Goal: Task Accomplishment & Management: Use online tool/utility

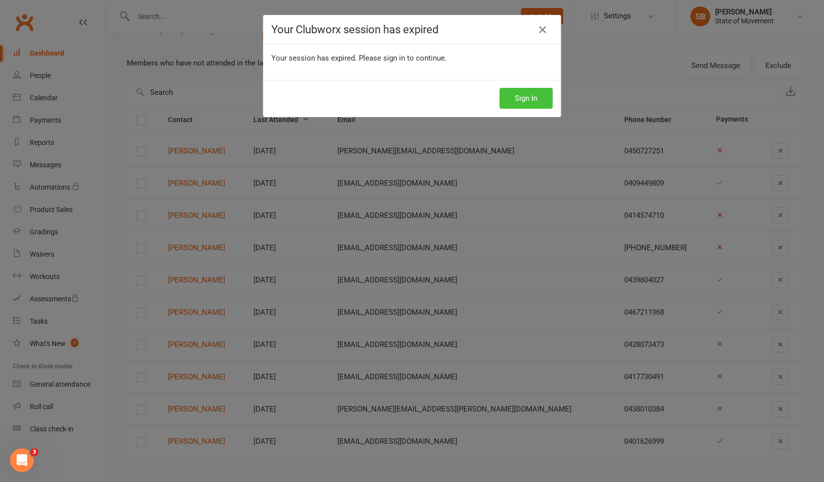
click at [532, 101] on button "Sign In" at bounding box center [525, 98] width 53 height 21
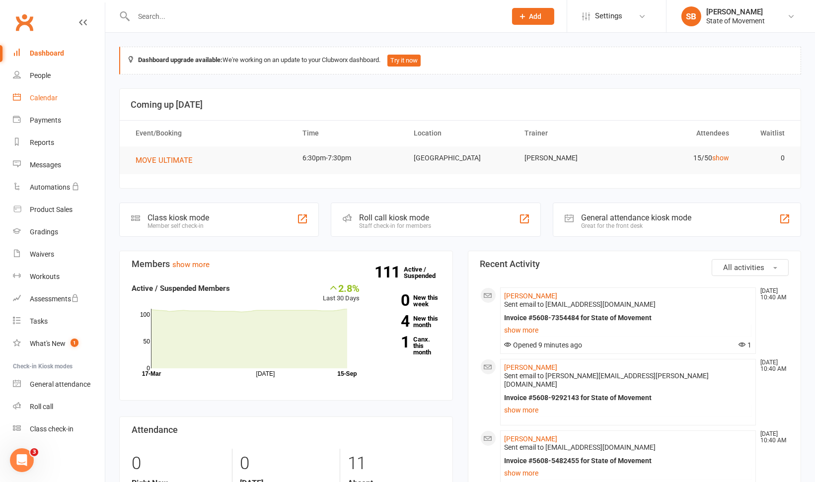
click at [46, 101] on div "Calendar" at bounding box center [44, 98] width 28 height 8
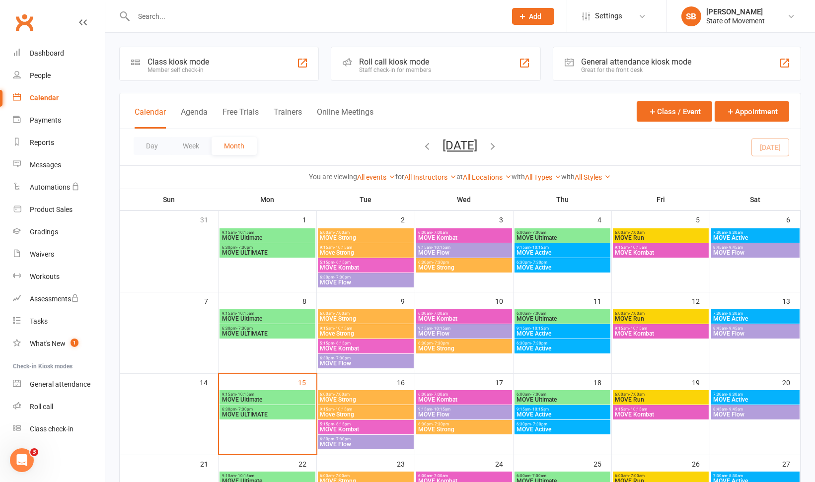
click at [452, 56] on div "Roll call kiosk mode Staff check-in for members" at bounding box center [436, 64] width 210 height 34
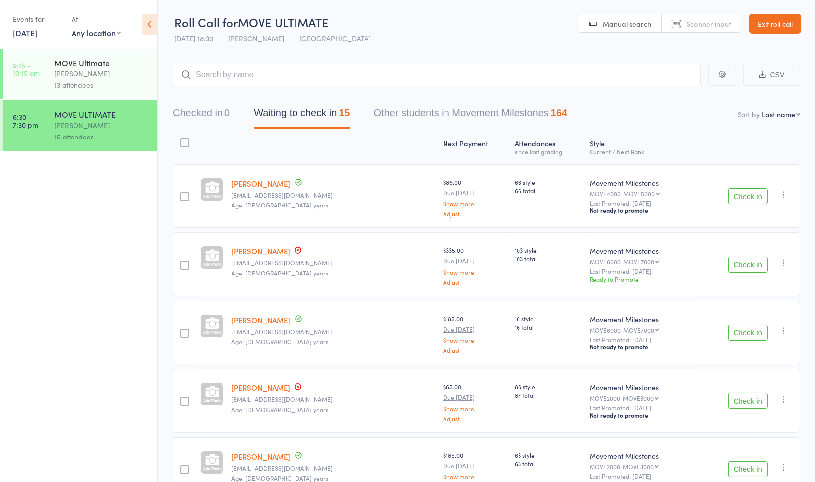
click at [125, 88] on div "13 attendees" at bounding box center [101, 85] width 95 height 11
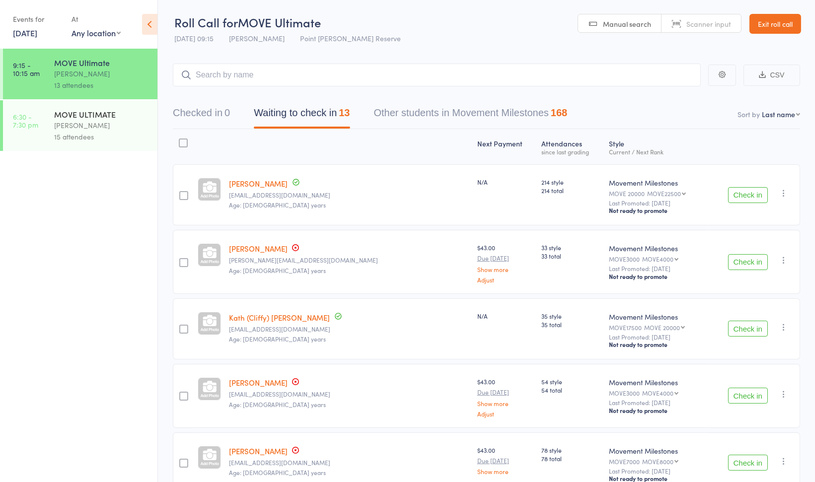
click at [786, 192] on icon "button" at bounding box center [784, 193] width 10 height 10
click at [766, 296] on li "Remove" at bounding box center [749, 292] width 82 height 13
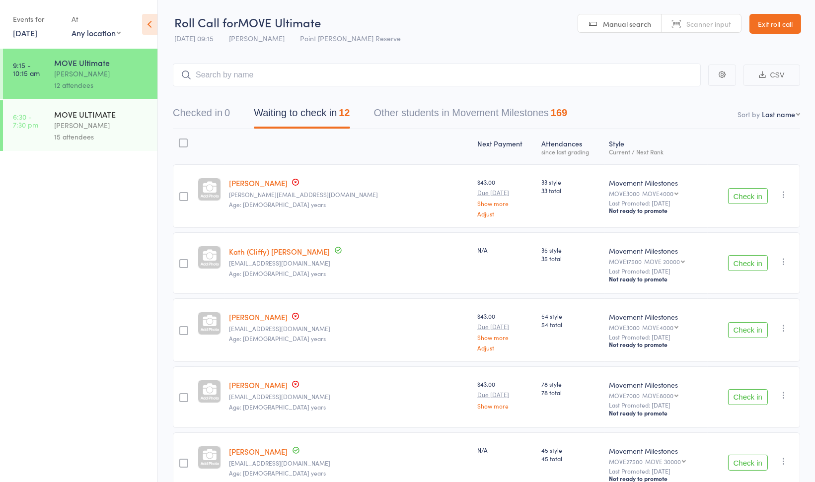
click at [785, 261] on icon "button" at bounding box center [784, 262] width 10 height 10
click at [749, 362] on li "Remove" at bounding box center [749, 361] width 82 height 13
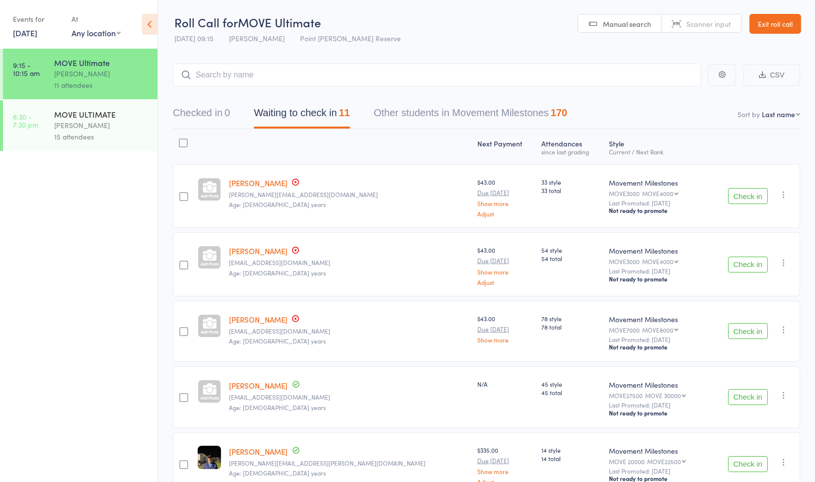
click at [748, 264] on button "Check in" at bounding box center [748, 265] width 40 height 16
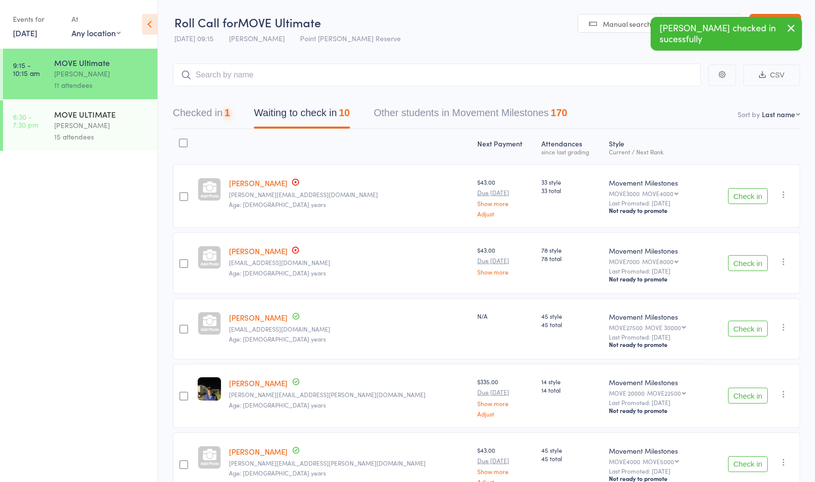
click at [748, 264] on button "Check in" at bounding box center [748, 263] width 40 height 16
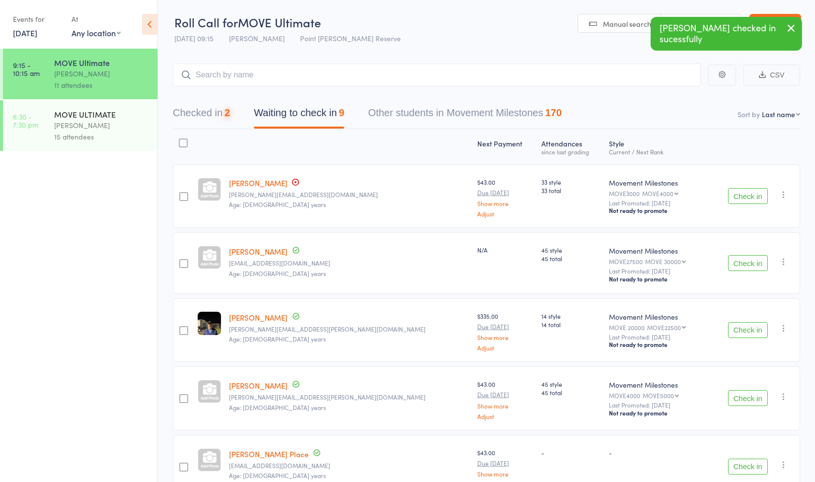
click at [748, 264] on button "Check in" at bounding box center [748, 263] width 40 height 16
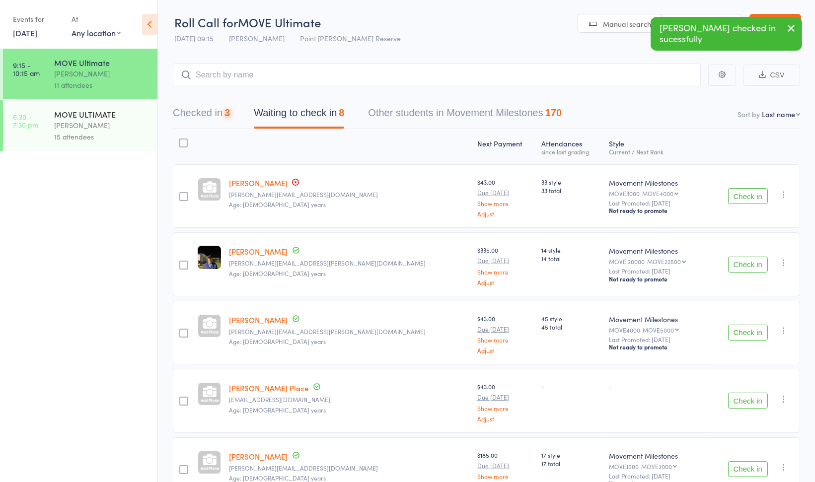
click at [748, 264] on button "Check in" at bounding box center [748, 265] width 40 height 16
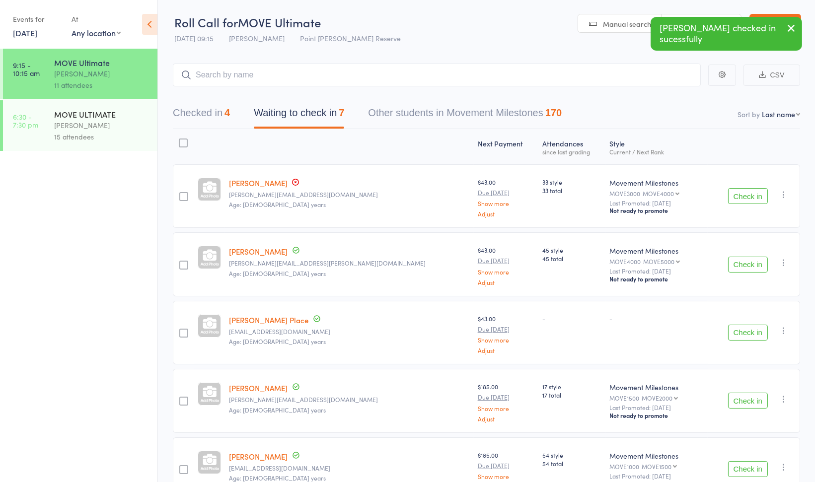
click at [748, 264] on button "Check in" at bounding box center [748, 265] width 40 height 16
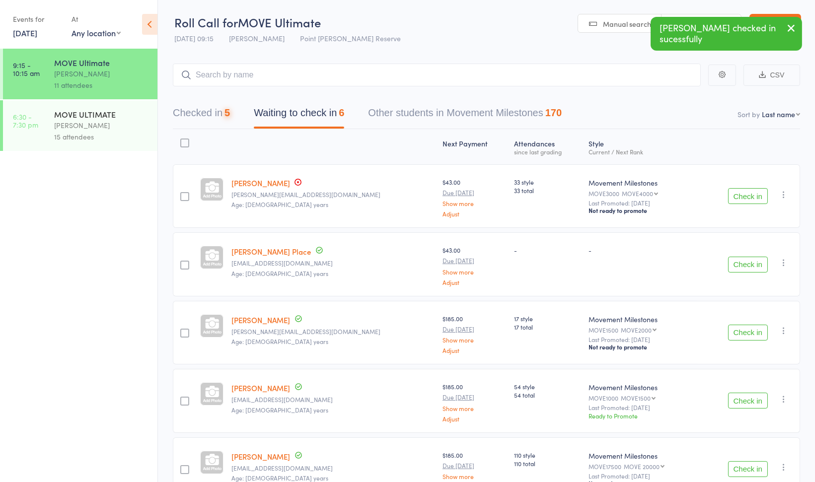
click at [748, 264] on button "Check in" at bounding box center [748, 265] width 40 height 16
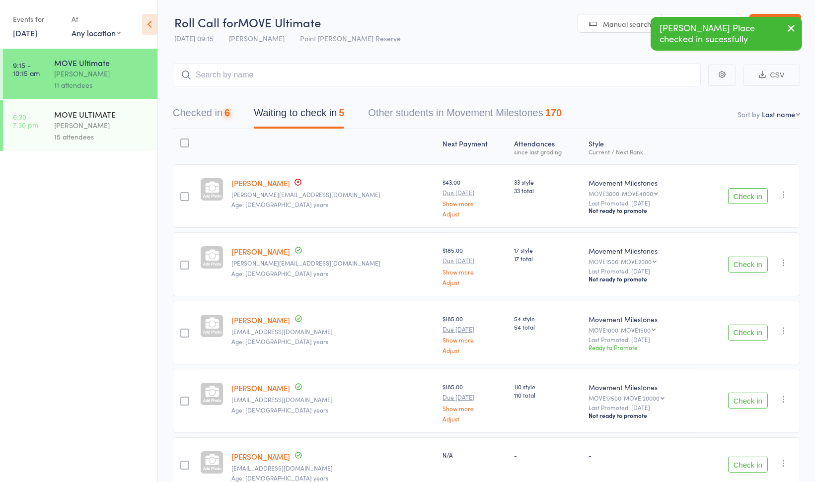
click at [748, 264] on button "Check in" at bounding box center [748, 265] width 40 height 16
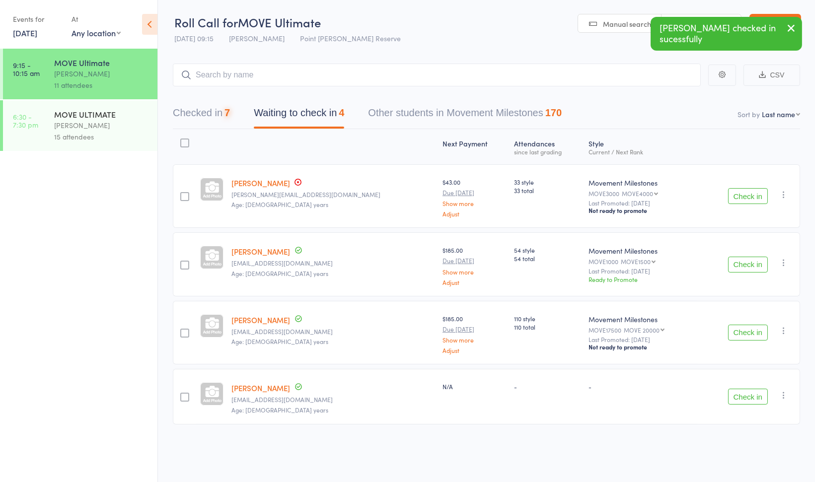
click at [748, 264] on button "Check in" at bounding box center [748, 265] width 40 height 16
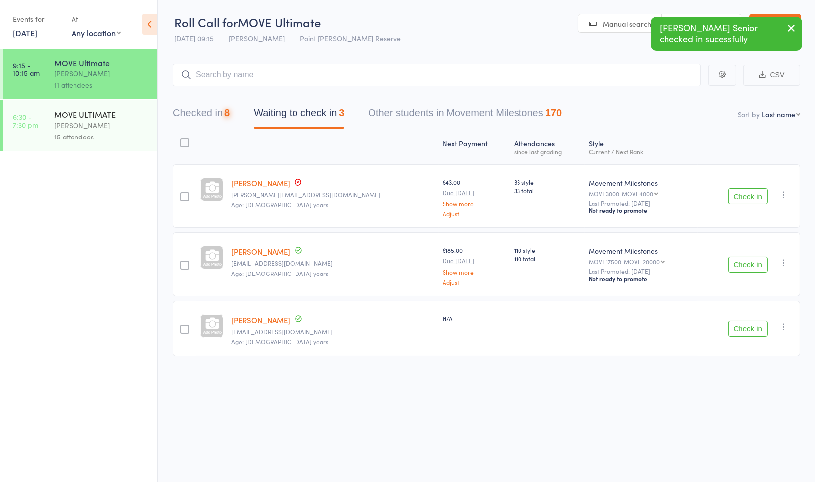
click at [748, 264] on button "Check in" at bounding box center [748, 265] width 40 height 16
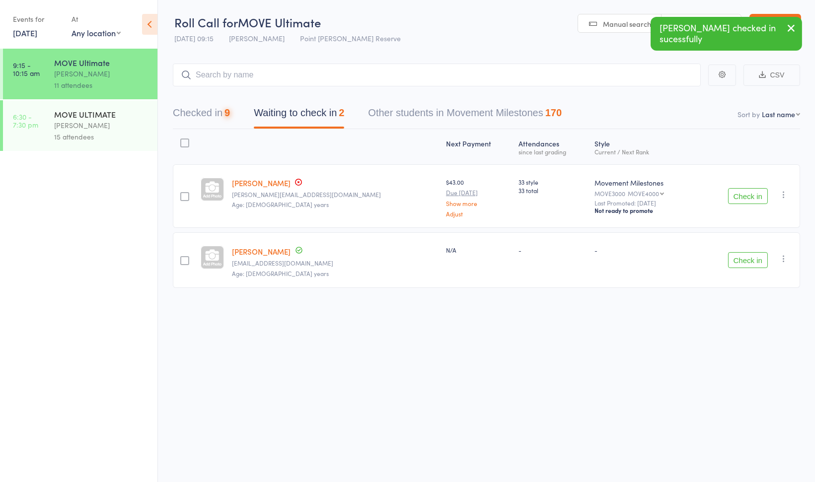
click at [789, 257] on icon "button" at bounding box center [784, 259] width 10 height 10
click at [754, 338] on li "Remove" at bounding box center [749, 344] width 82 height 13
click at [312, 82] on input "search" at bounding box center [437, 75] width 528 height 23
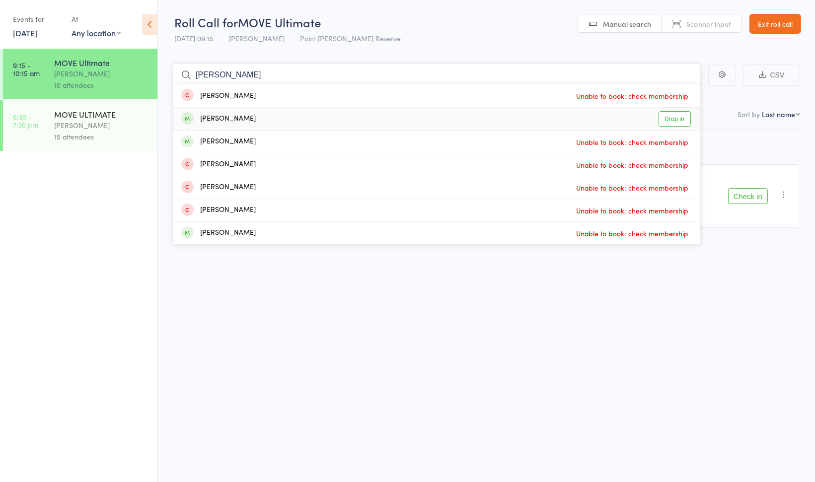
type input "anna"
click at [292, 122] on div "Anna Scollard Drop in" at bounding box center [436, 119] width 527 height 22
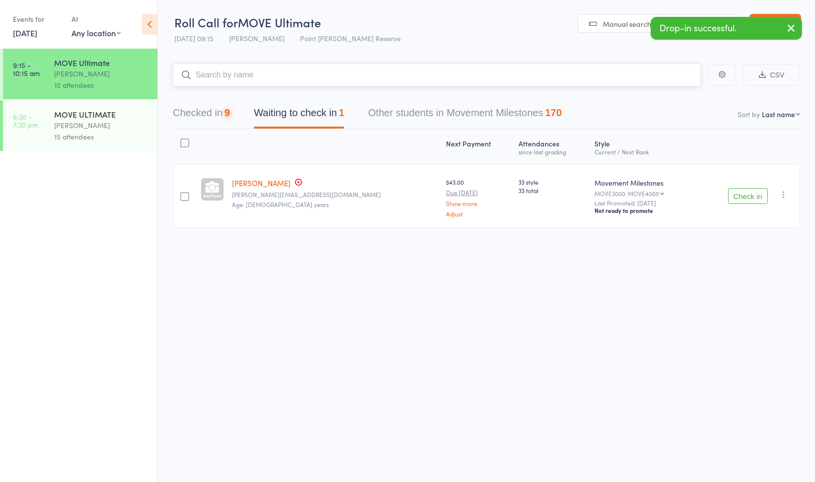
click at [234, 73] on input "search" at bounding box center [437, 75] width 528 height 23
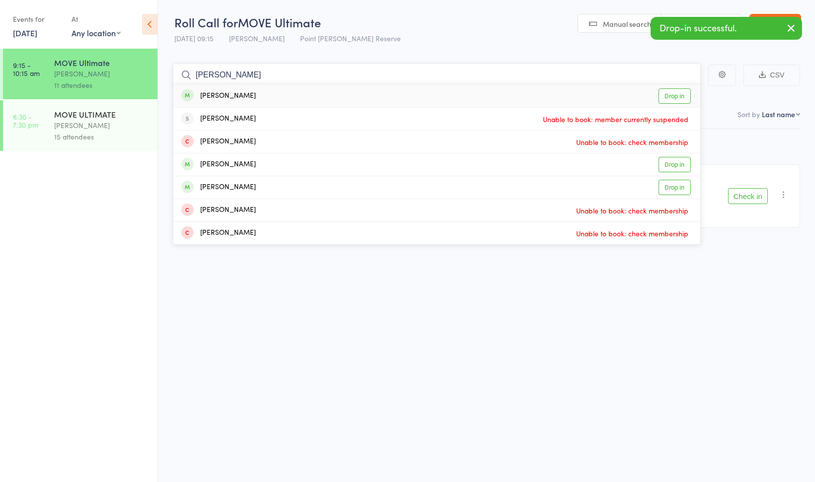
type input "william"
click at [239, 93] on div "William Black" at bounding box center [218, 95] width 75 height 11
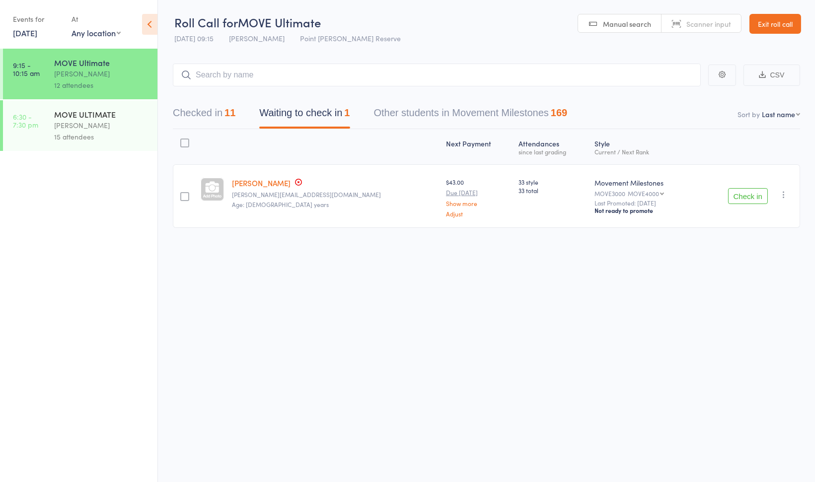
click at [35, 34] on link "[DATE]" at bounding box center [25, 32] width 24 height 11
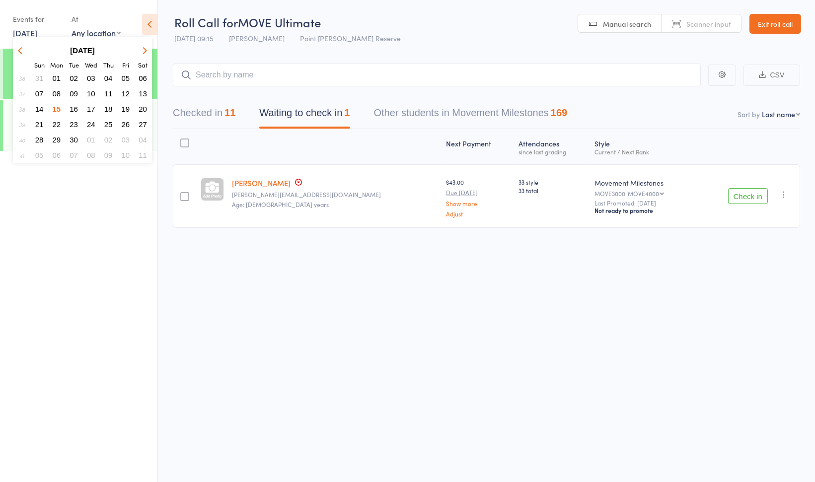
click at [144, 94] on span "13" at bounding box center [143, 93] width 8 height 8
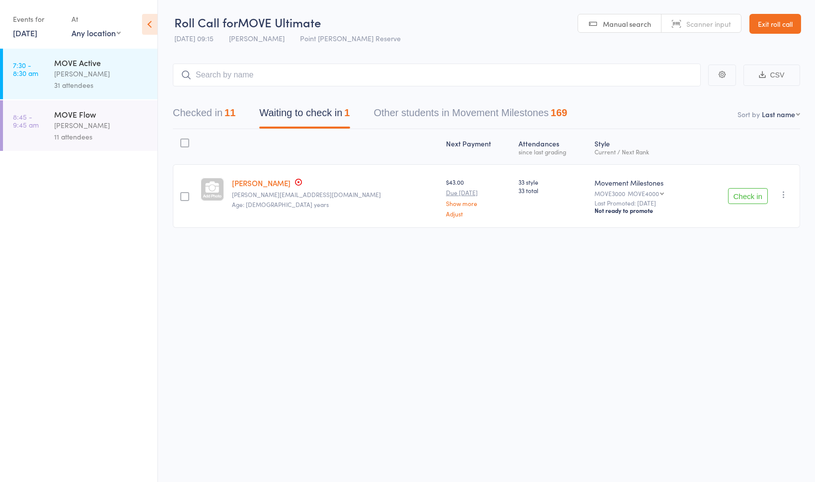
click at [120, 120] on div "MOVE Flow" at bounding box center [101, 114] width 95 height 11
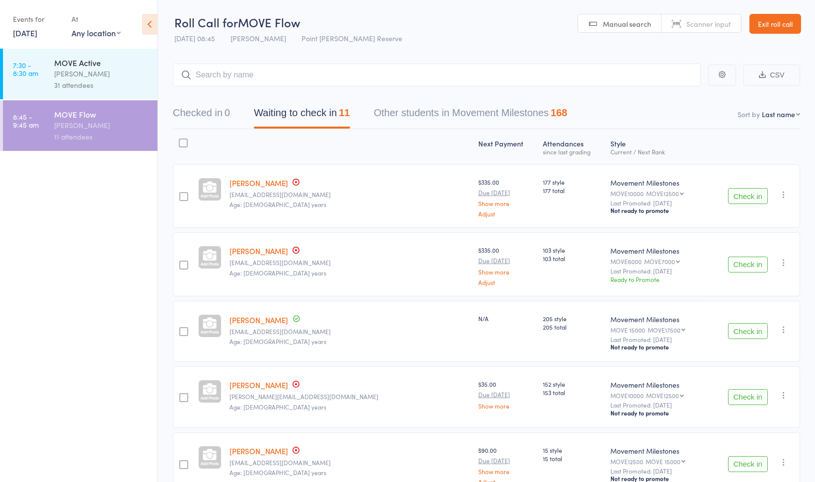
click at [748, 264] on button "Check in" at bounding box center [748, 265] width 40 height 16
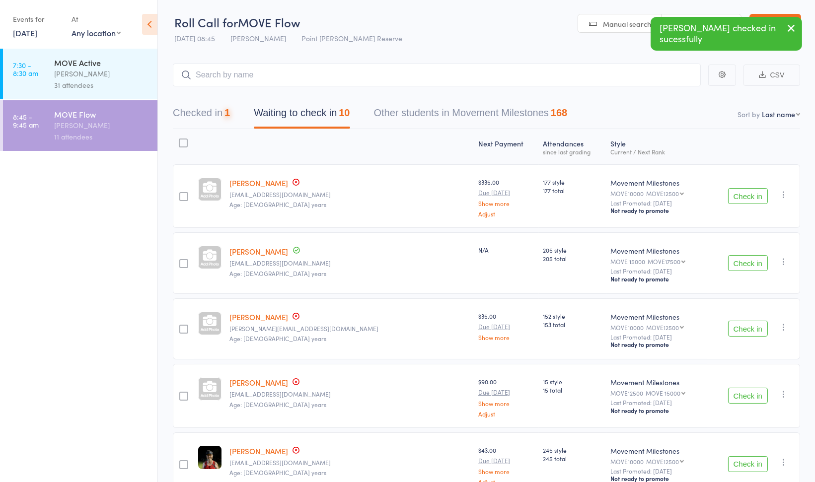
click at [748, 264] on button "Check in" at bounding box center [748, 263] width 40 height 16
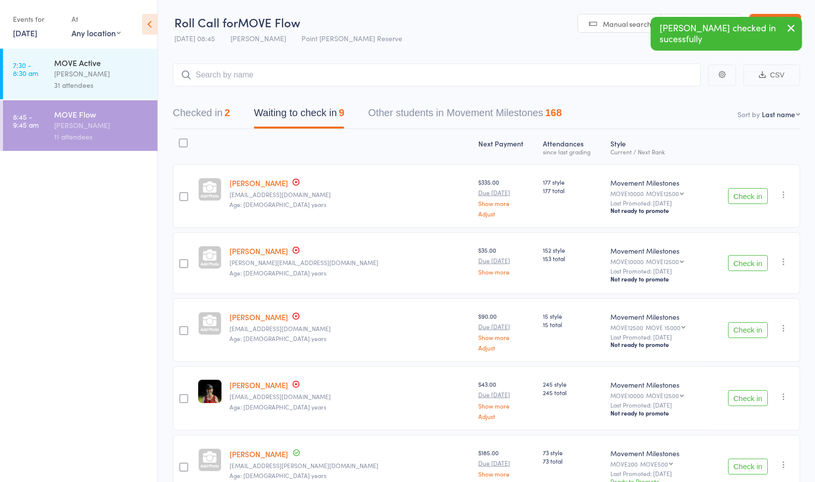
click at [784, 196] on icon "button" at bounding box center [784, 195] width 10 height 10
click at [756, 288] on li "Remove" at bounding box center [749, 294] width 82 height 13
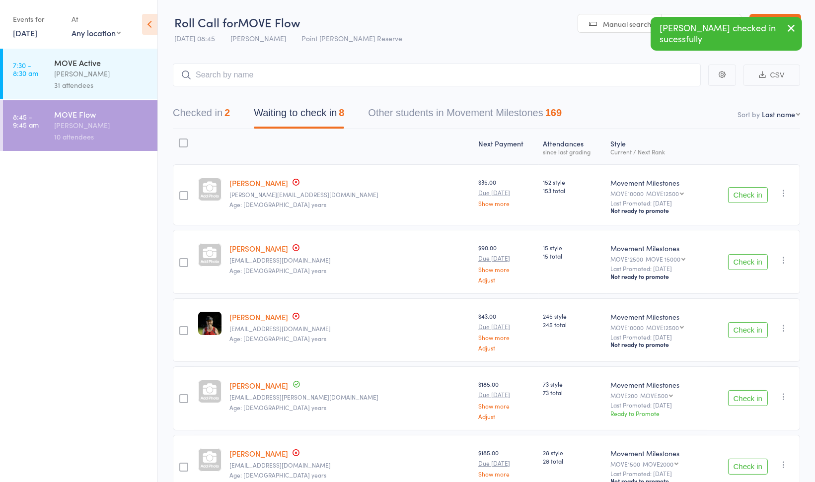
click at [783, 192] on icon "button" at bounding box center [784, 193] width 10 height 10
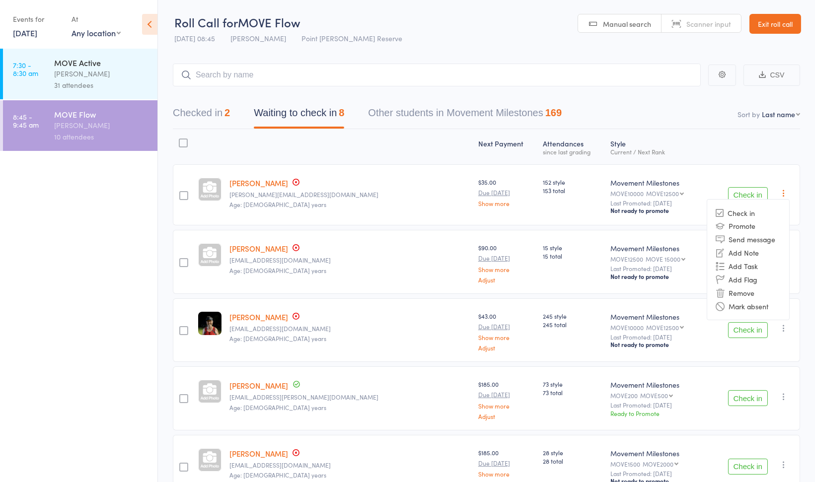
click at [746, 293] on li "Remove" at bounding box center [749, 292] width 82 height 13
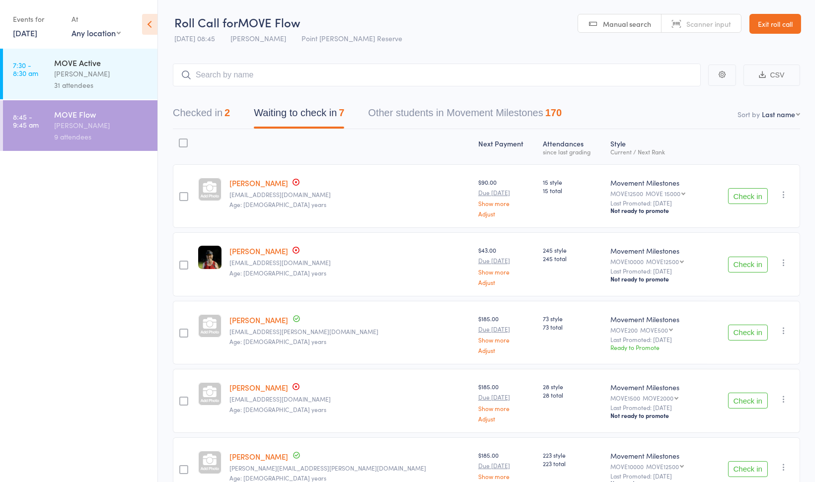
click at [748, 261] on button "Check in" at bounding box center [748, 265] width 40 height 16
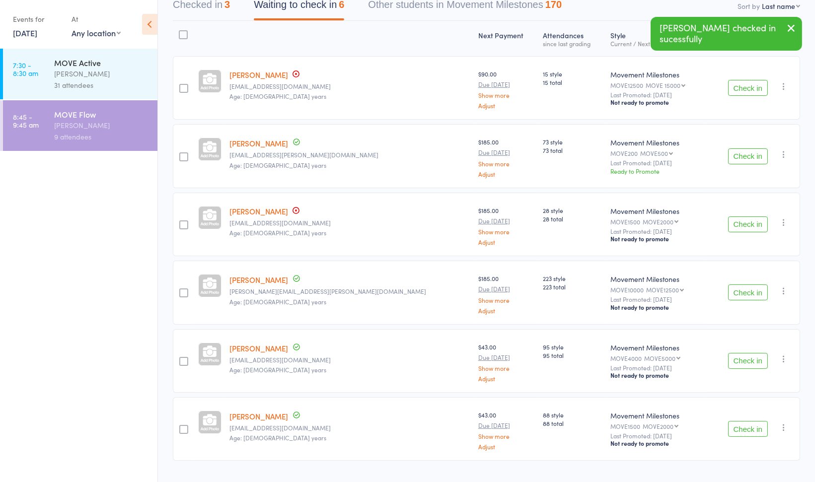
scroll to position [118, 0]
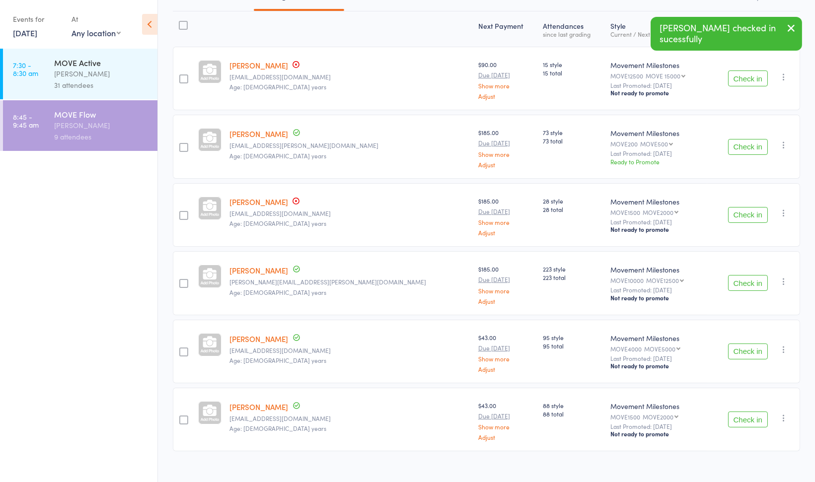
click at [741, 211] on button "Check in" at bounding box center [748, 215] width 40 height 16
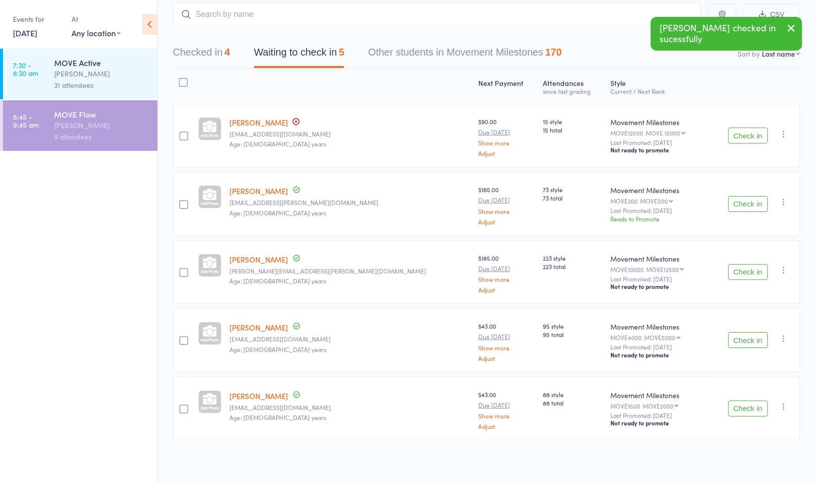
click at [786, 270] on icon "button" at bounding box center [784, 270] width 10 height 10
click at [751, 366] on li "Remove" at bounding box center [749, 369] width 82 height 13
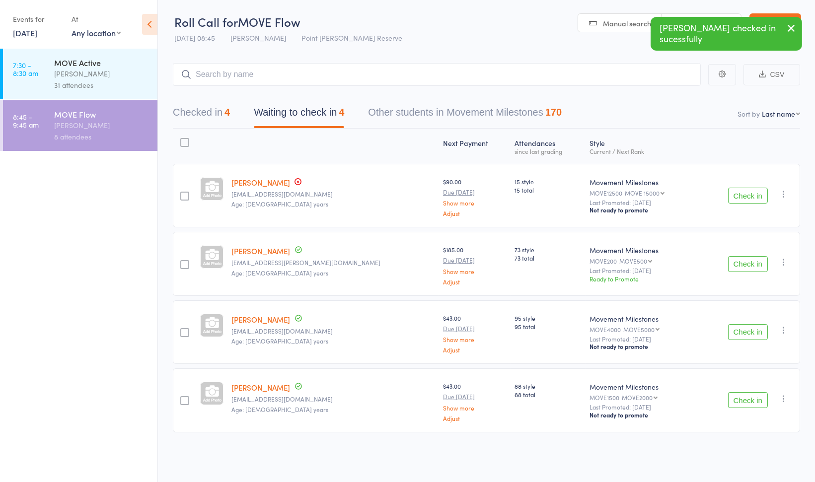
scroll to position [0, 0]
click at [319, 79] on input "search" at bounding box center [437, 74] width 528 height 23
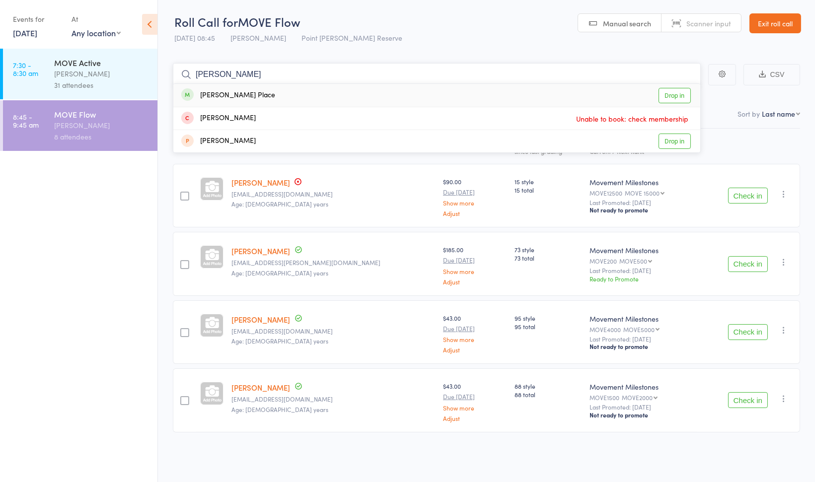
type input "tony"
click at [306, 97] on div "Tony Place Drop in" at bounding box center [436, 95] width 527 height 23
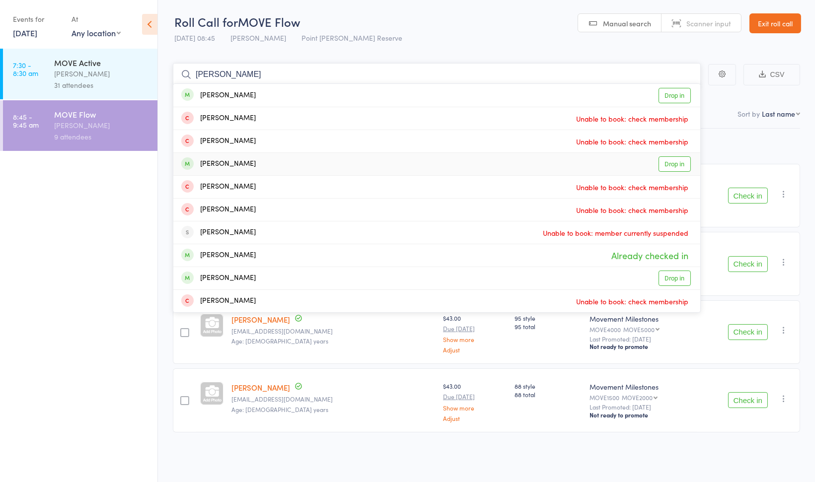
type input "michelle"
click at [292, 154] on div "Michelle van der Kraan Drop in" at bounding box center [436, 164] width 527 height 22
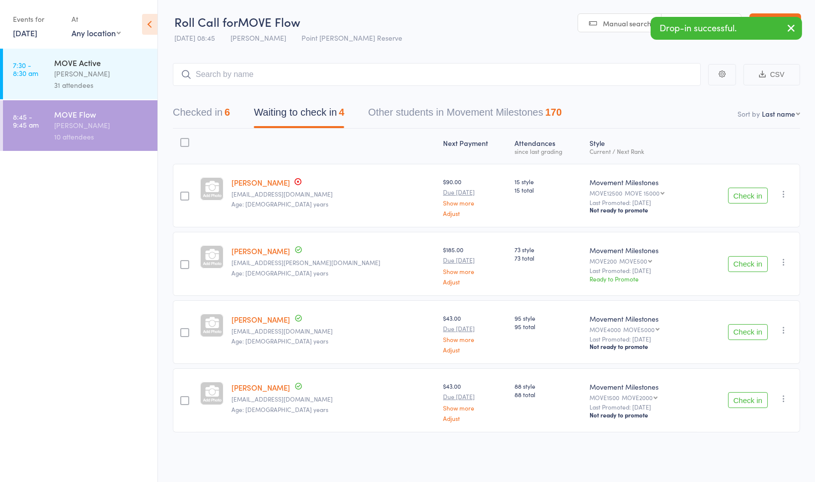
click at [737, 399] on button "Check in" at bounding box center [748, 401] width 40 height 16
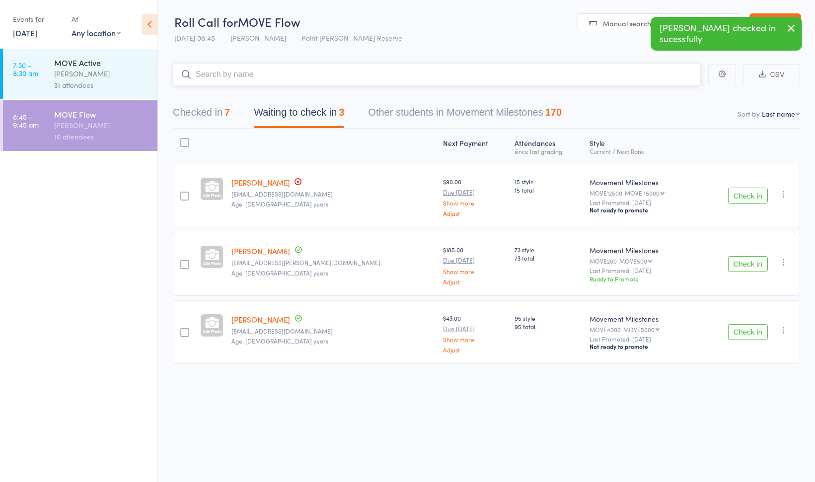
click at [412, 80] on input "search" at bounding box center [437, 74] width 528 height 23
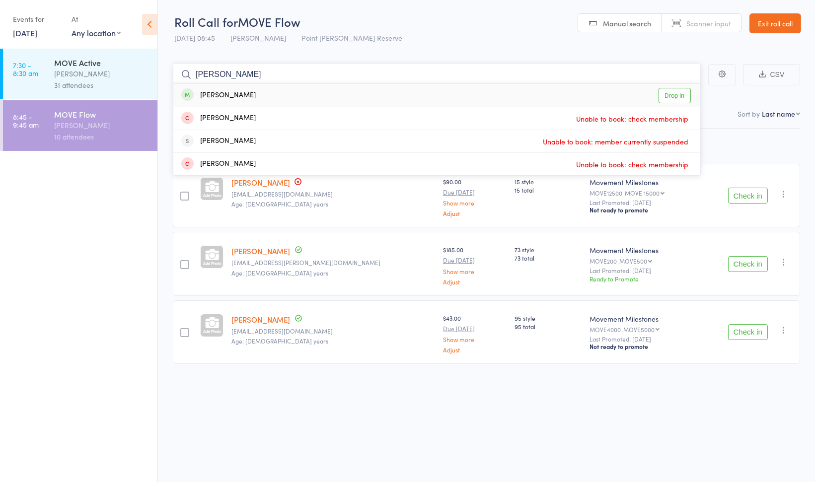
type input "trish"
click at [376, 90] on div "Trish Lloyd Drop in" at bounding box center [436, 95] width 527 height 23
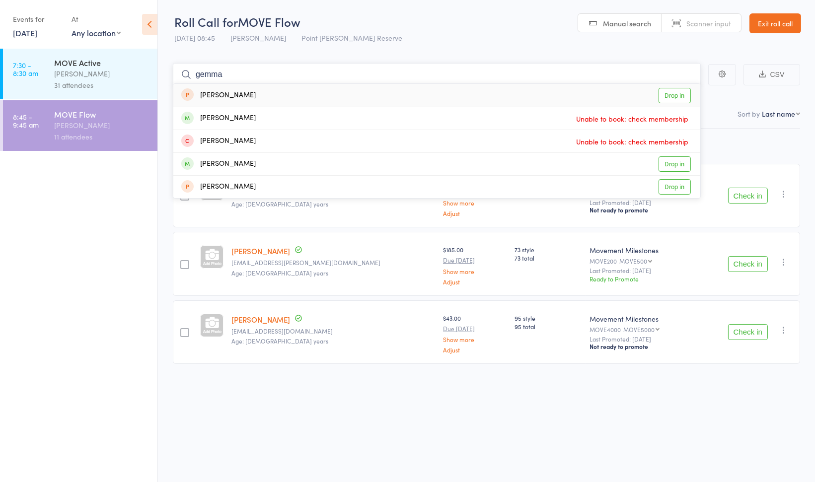
type input "gemma"
click at [515, 43] on header "Roll Call for MOVE Flow 13 Sep 08:45 Shannon Barry Point Malcolm Reserve Manual…" at bounding box center [486, 24] width 657 height 49
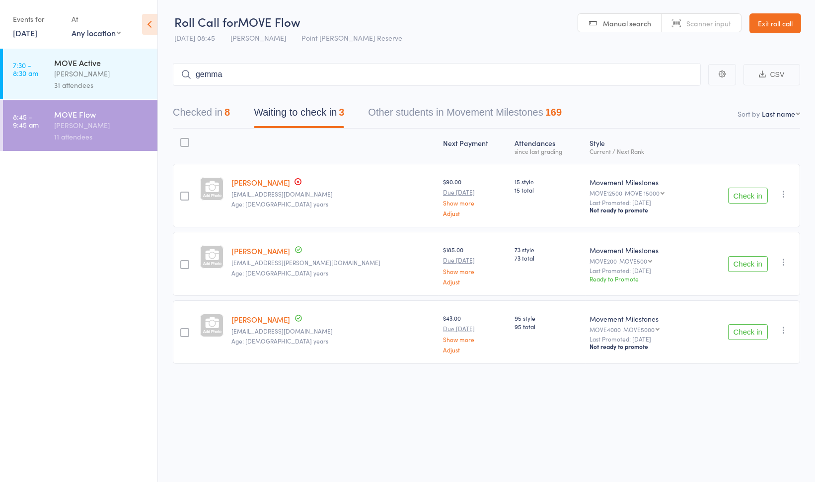
click at [786, 23] on link "Exit roll call" at bounding box center [776, 23] width 52 height 20
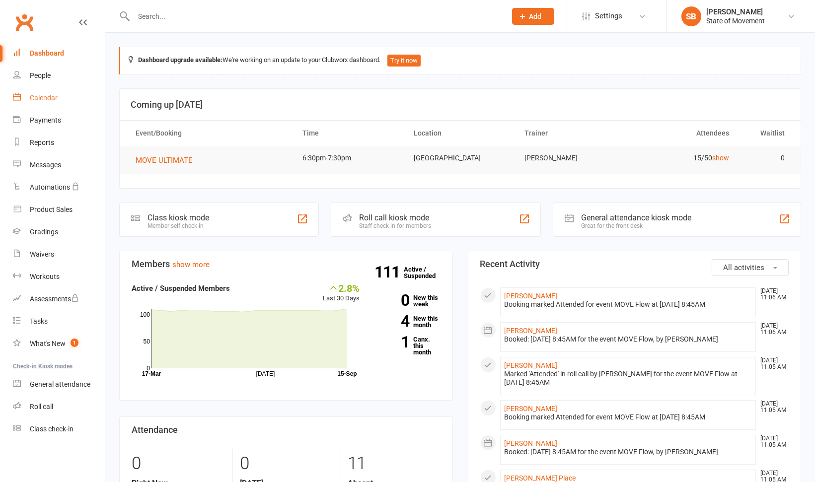
click at [40, 97] on div "Calendar" at bounding box center [44, 98] width 28 height 8
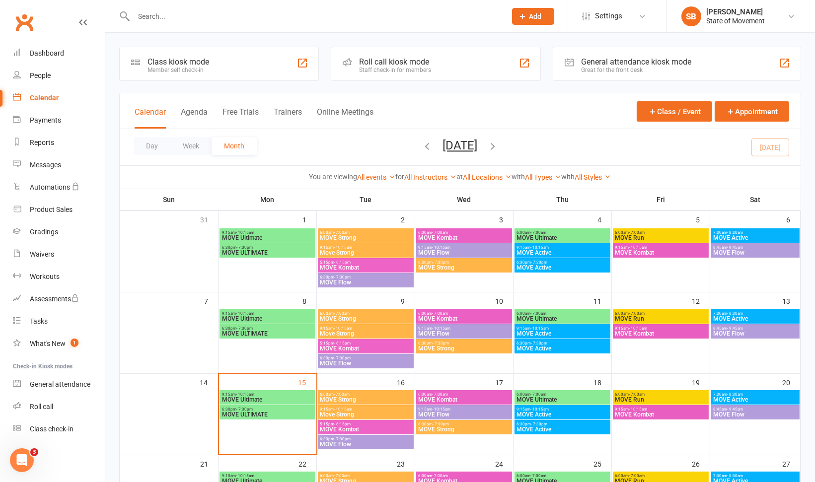
click at [739, 332] on span "MOVE Flow" at bounding box center [756, 334] width 85 height 6
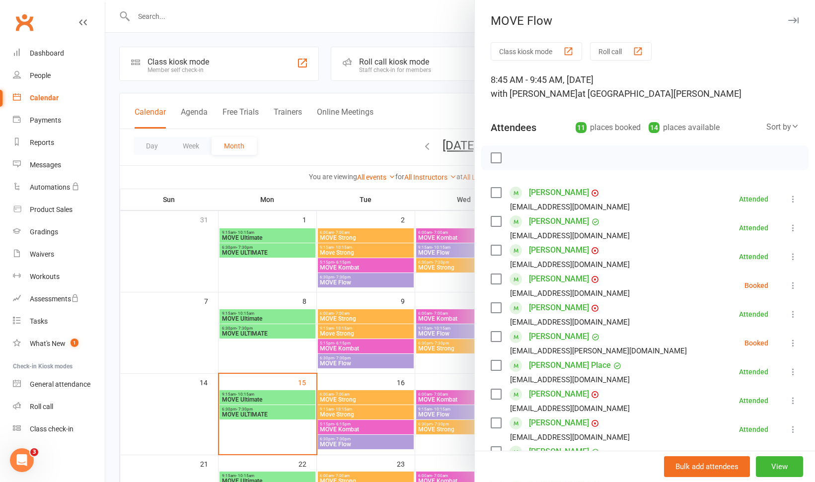
scroll to position [227, 0]
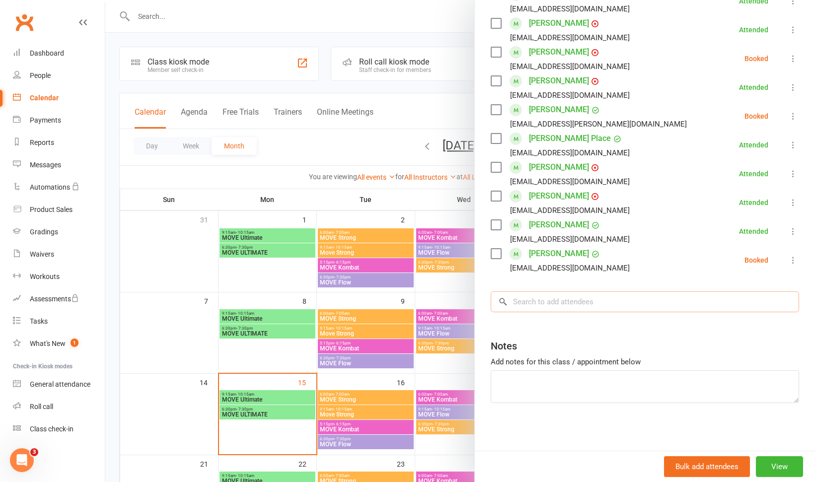
click at [590, 304] on input "search" at bounding box center [645, 302] width 309 height 21
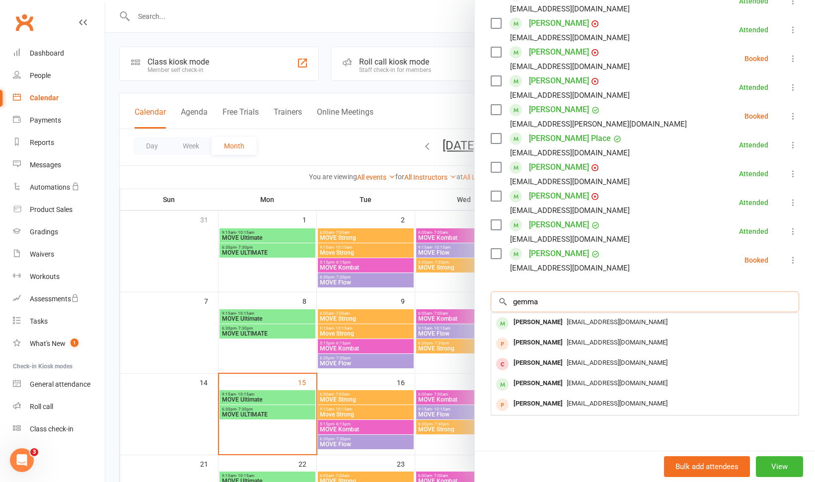
type input "gemma"
click at [582, 320] on span "gemma_acland@yahoo.com" at bounding box center [617, 322] width 101 height 7
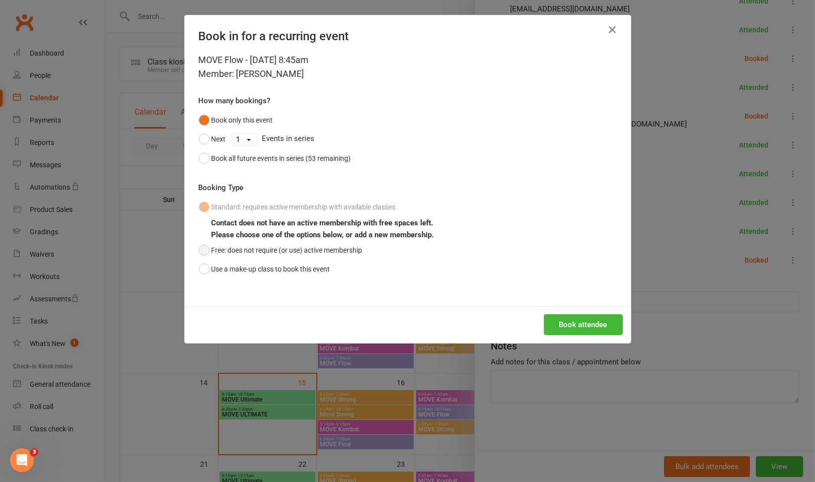
click at [298, 254] on button "Free: does not require (or use) active membership" at bounding box center [281, 250] width 164 height 19
click at [559, 326] on button "Book attendee" at bounding box center [583, 325] width 79 height 21
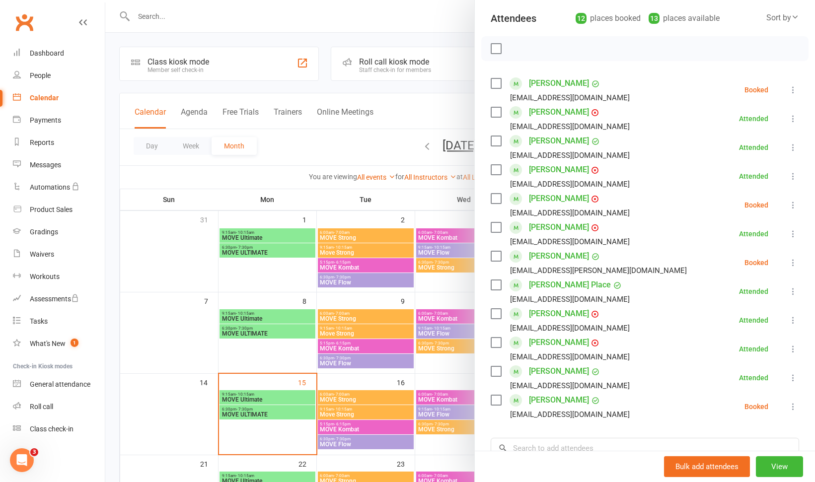
scroll to position [105, 0]
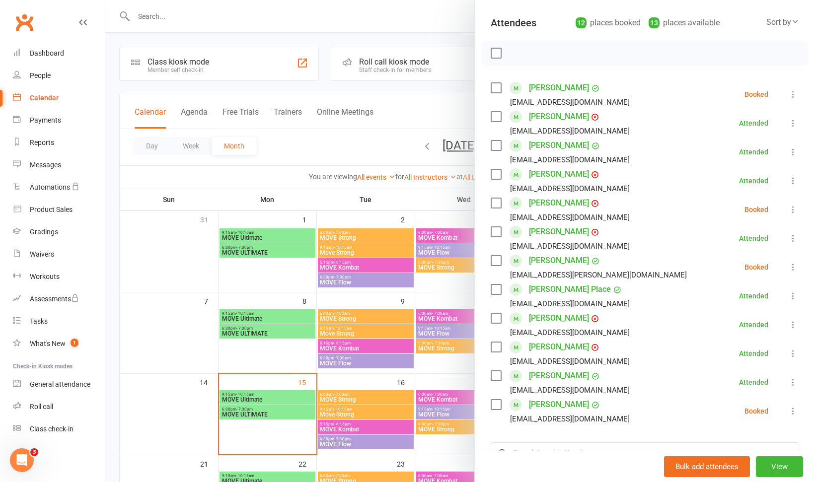
click at [788, 92] on button at bounding box center [794, 94] width 12 height 12
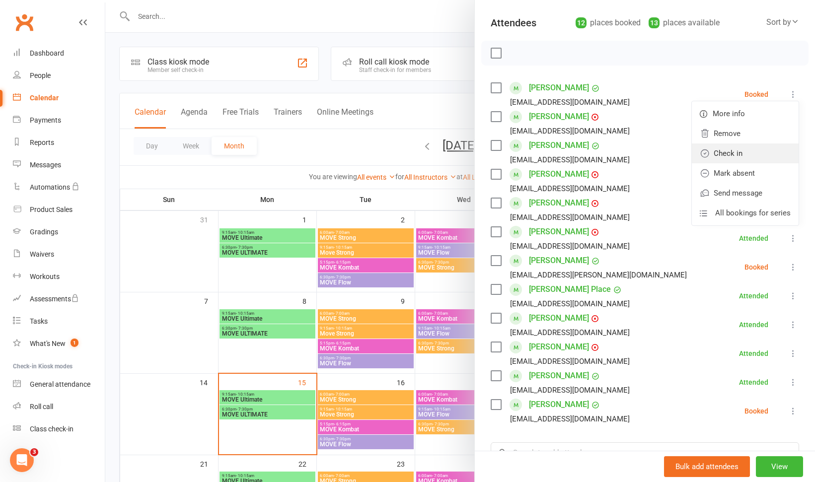
click at [723, 153] on link "Check in" at bounding box center [745, 154] width 107 height 20
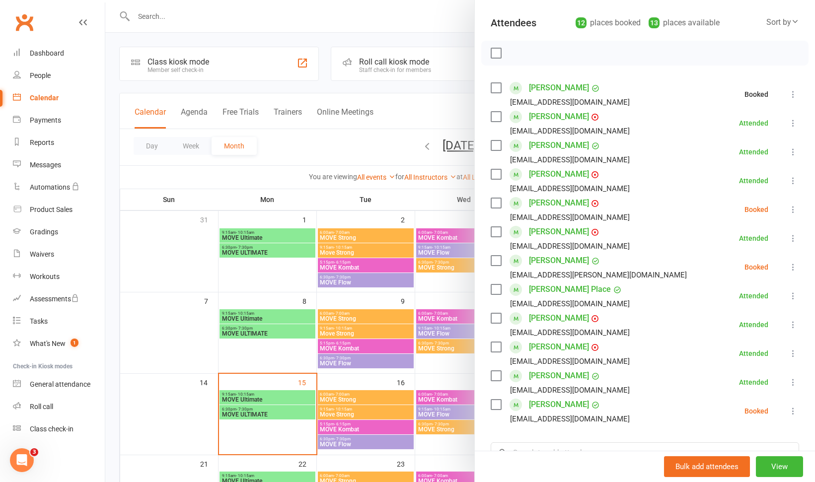
click at [322, 150] on div at bounding box center [460, 241] width 710 height 482
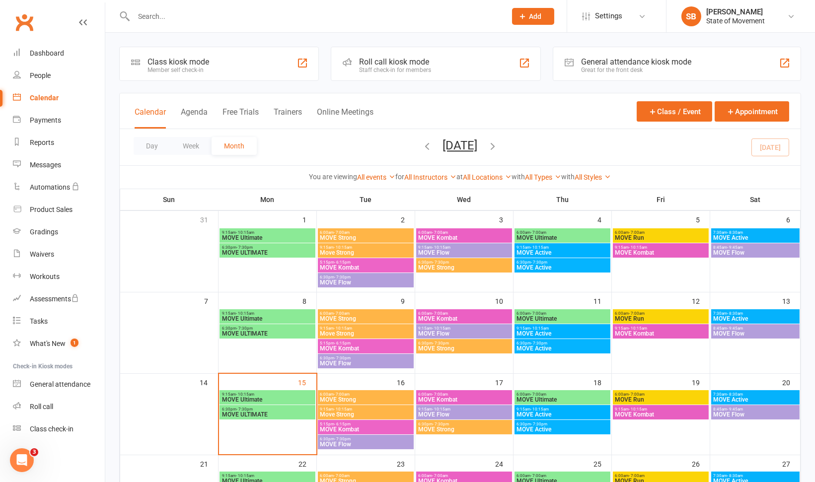
click at [404, 63] on div "Roll call kiosk mode" at bounding box center [395, 61] width 72 height 9
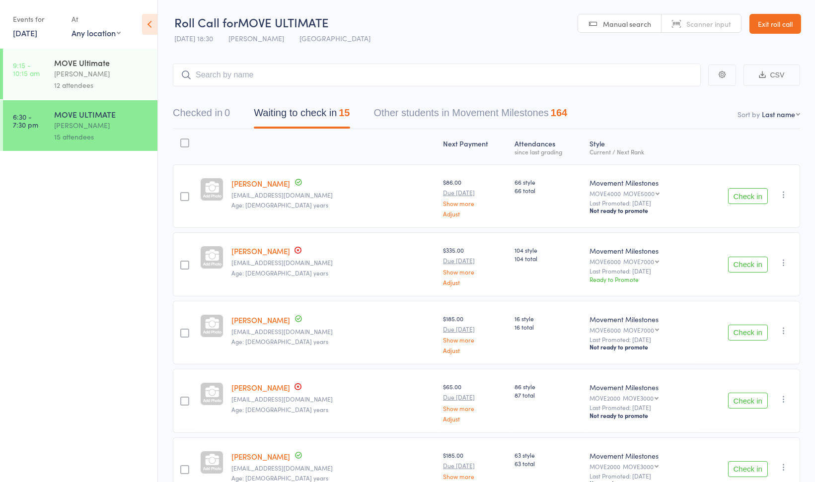
click at [19, 33] on link "[DATE]" at bounding box center [25, 32] width 24 height 11
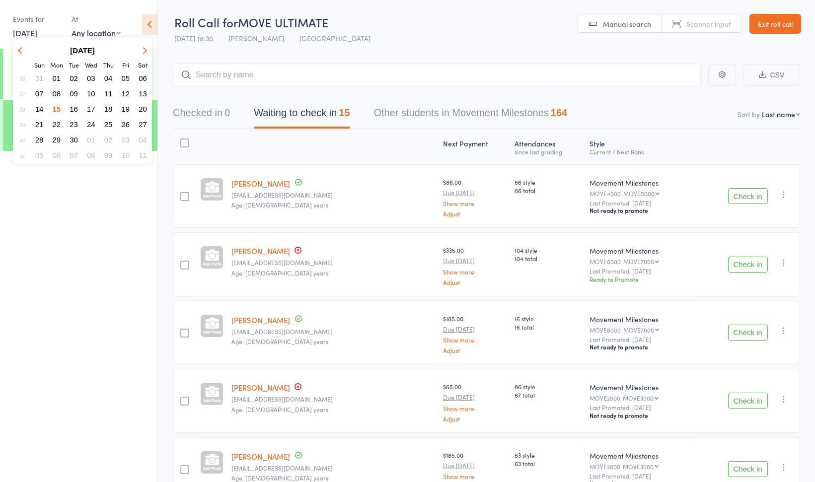
click at [143, 94] on span "13" at bounding box center [143, 93] width 8 height 8
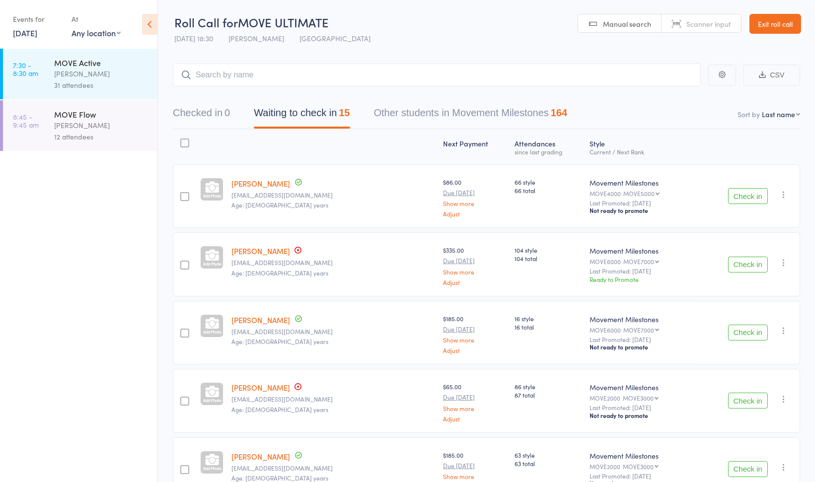
click at [143, 94] on div "MOVE Active [PERSON_NAME] 31 attendees" at bounding box center [105, 74] width 103 height 51
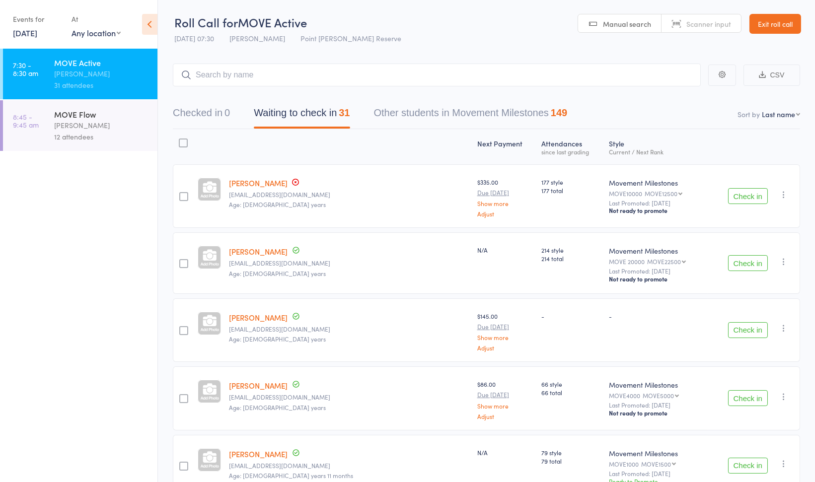
click at [782, 262] on icon "button" at bounding box center [784, 262] width 10 height 10
click at [751, 363] on li "Remove" at bounding box center [749, 361] width 82 height 13
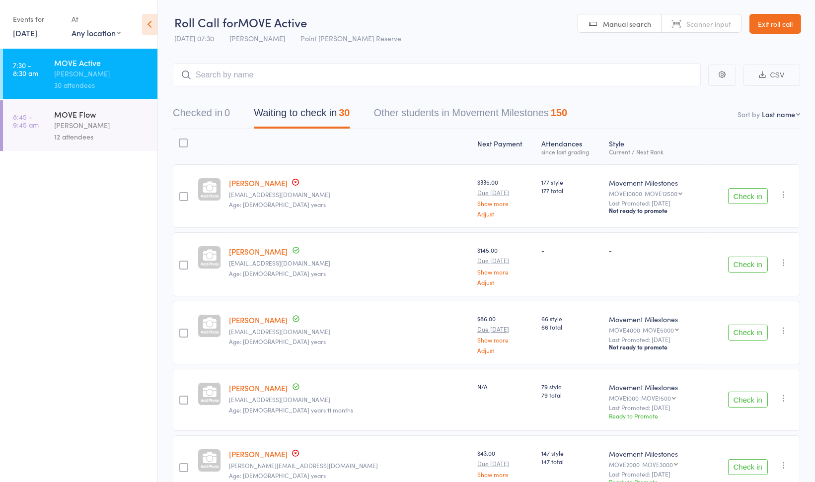
click at [740, 269] on button "Check in" at bounding box center [748, 265] width 40 height 16
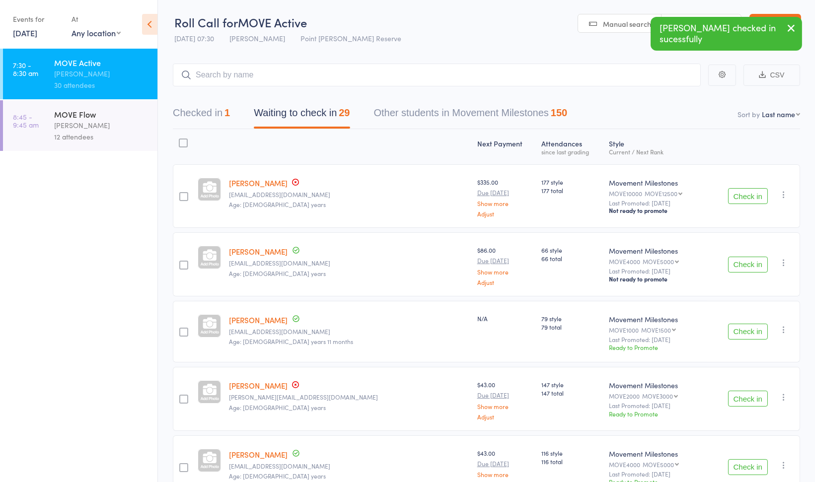
click at [746, 263] on button "Check in" at bounding box center [748, 265] width 40 height 16
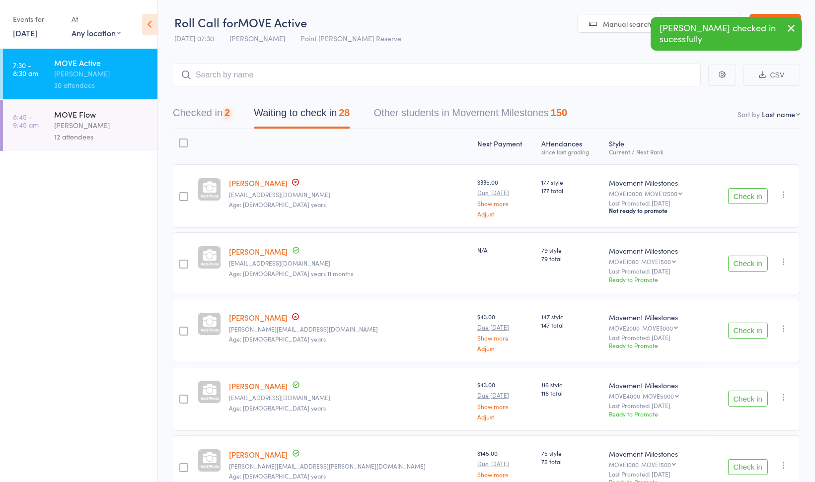
click at [746, 264] on button "Check in" at bounding box center [748, 264] width 40 height 16
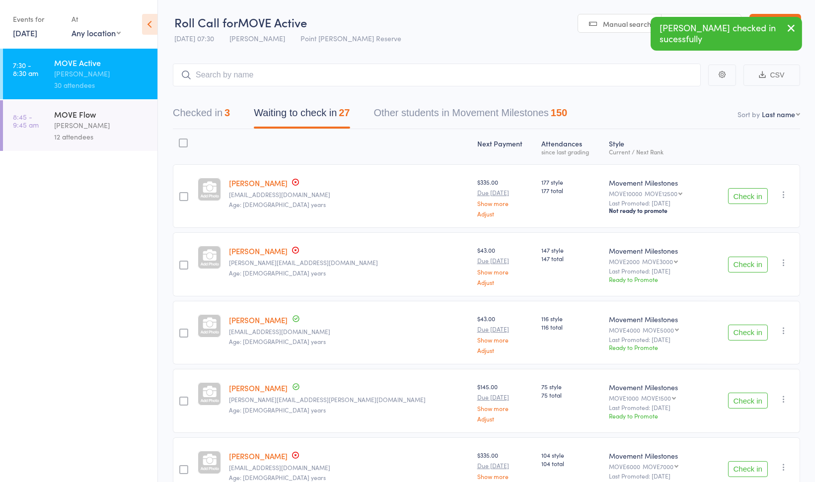
click at [782, 266] on icon "button" at bounding box center [784, 263] width 10 height 10
click at [753, 354] on li "Add Flag" at bounding box center [749, 348] width 82 height 13
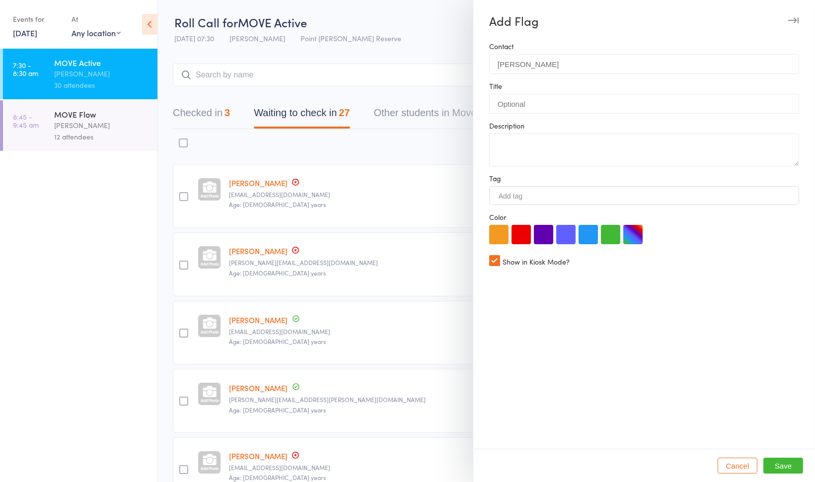
click at [386, 49] on div at bounding box center [407, 241] width 815 height 482
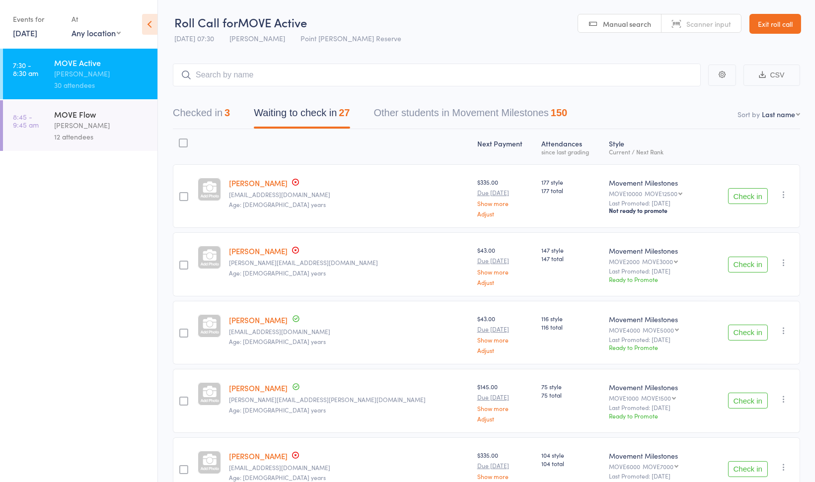
click at [784, 264] on icon "button" at bounding box center [784, 263] width 10 height 10
click at [746, 359] on li "Remove" at bounding box center [749, 362] width 82 height 13
click at [746, 266] on button "Check in" at bounding box center [748, 265] width 40 height 16
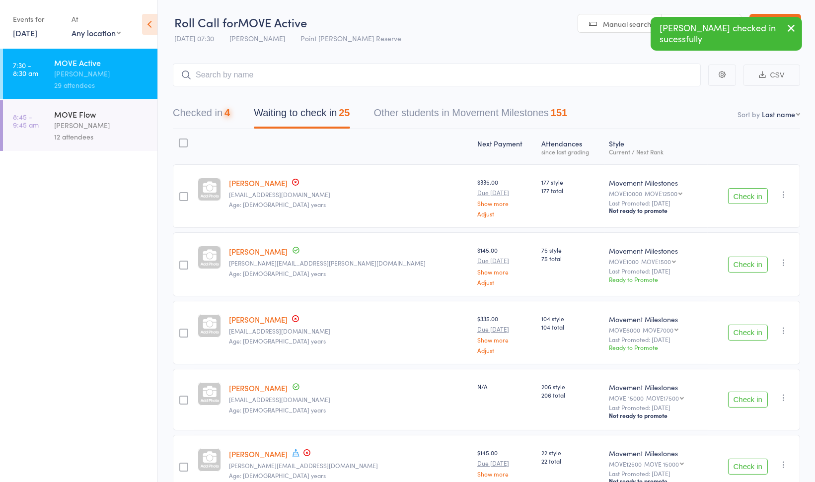
click at [746, 266] on button "Check in" at bounding box center [748, 265] width 40 height 16
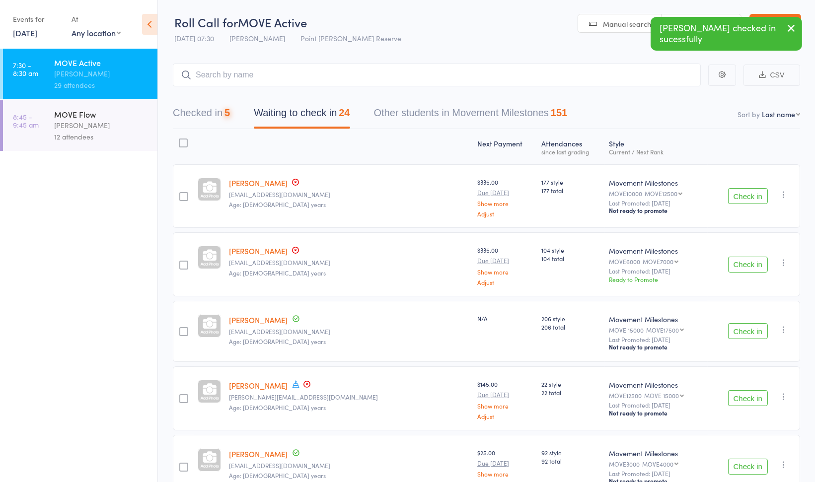
click at [746, 266] on button "Check in" at bounding box center [748, 265] width 40 height 16
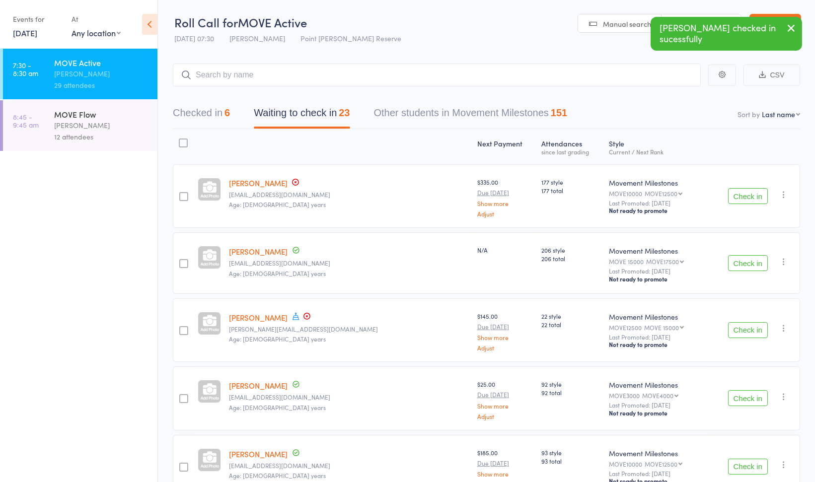
click at [746, 266] on button "Check in" at bounding box center [748, 263] width 40 height 16
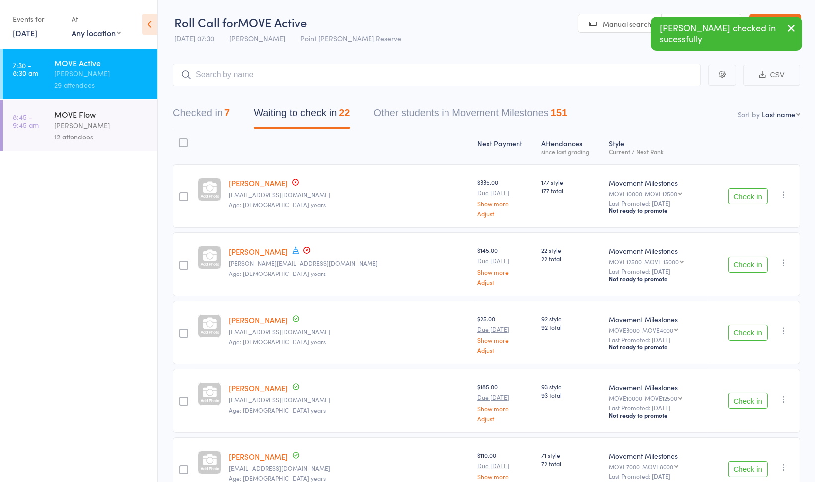
click at [740, 267] on button "Check in" at bounding box center [748, 265] width 40 height 16
click at [747, 334] on button "Check in" at bounding box center [748, 333] width 40 height 16
click at [746, 398] on button "Check in" at bounding box center [748, 401] width 40 height 16
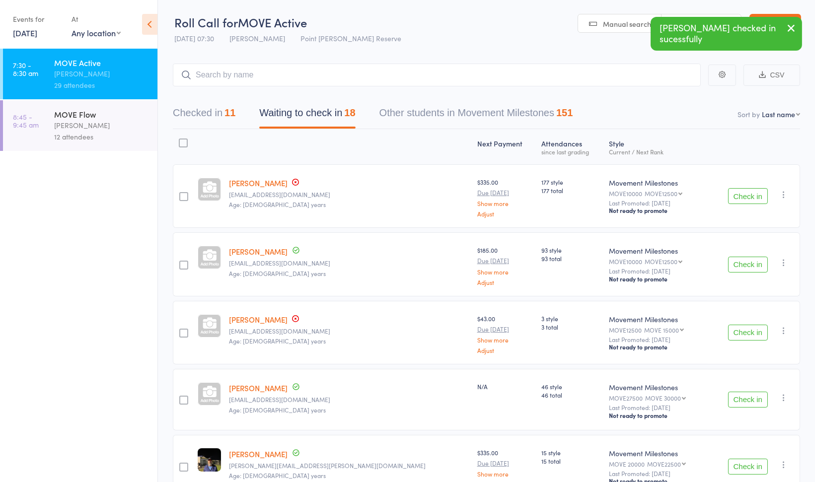
drag, startPoint x: 746, startPoint y: 398, endPoint x: 742, endPoint y: 402, distance: 6.4
click at [742, 402] on button "Check in" at bounding box center [748, 400] width 40 height 16
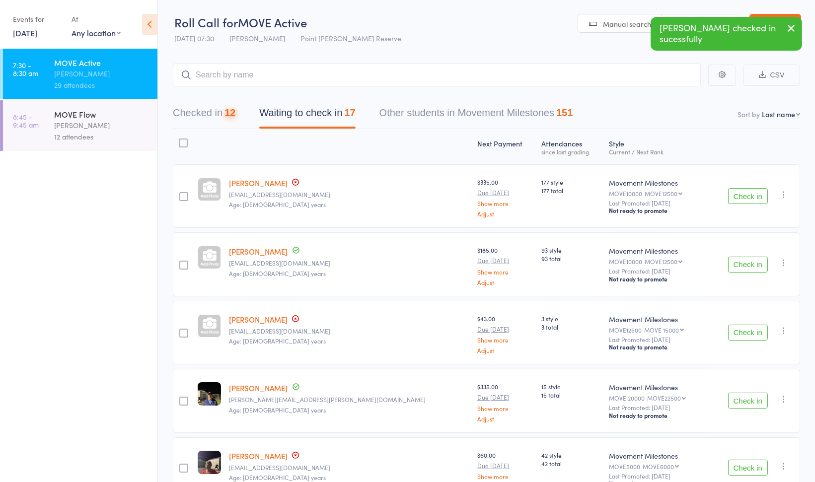
click at [742, 402] on button "Check in" at bounding box center [748, 401] width 40 height 16
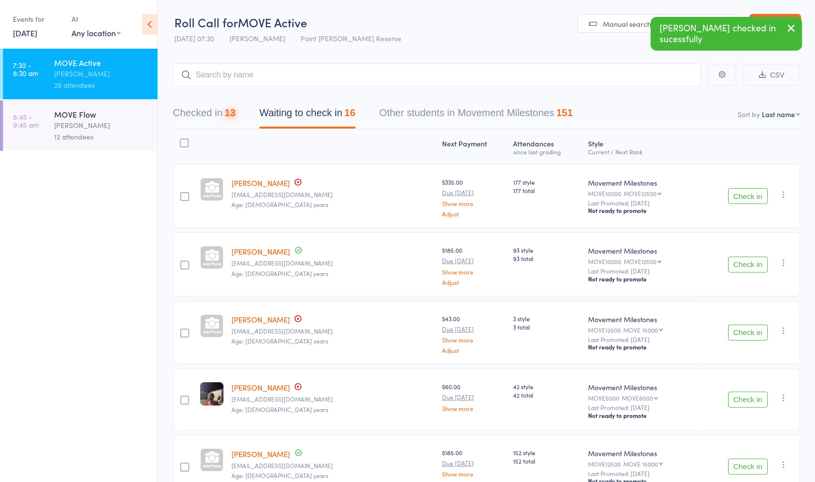
click at [742, 402] on button "Check in" at bounding box center [748, 400] width 40 height 16
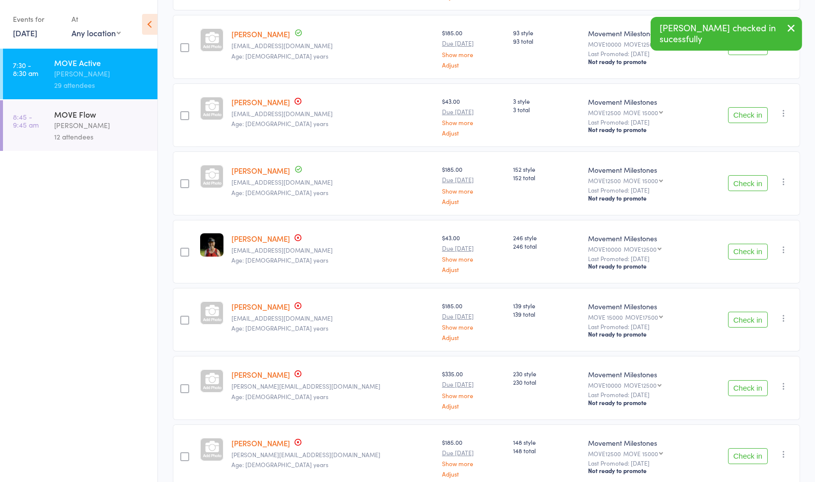
scroll to position [246, 0]
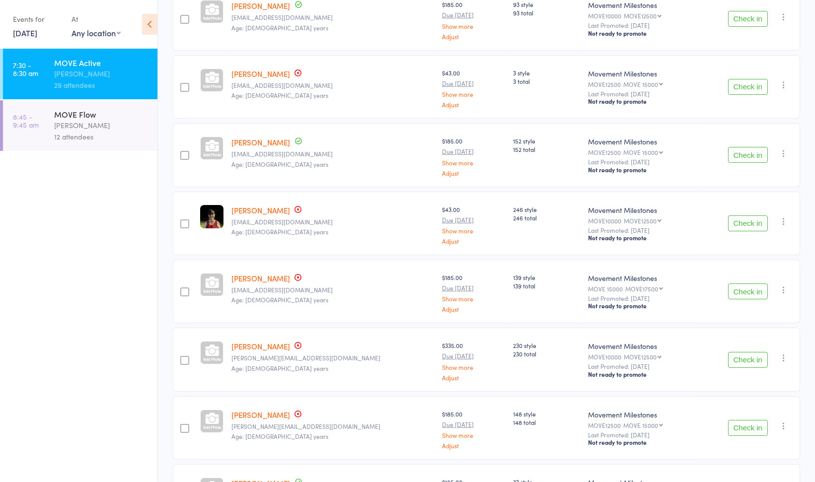
click at [734, 224] on button "Check in" at bounding box center [748, 224] width 40 height 16
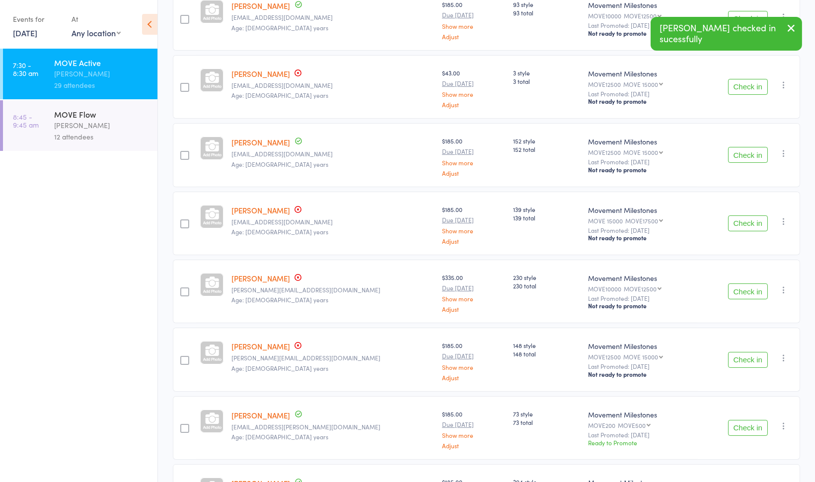
click at [739, 224] on button "Check in" at bounding box center [748, 224] width 40 height 16
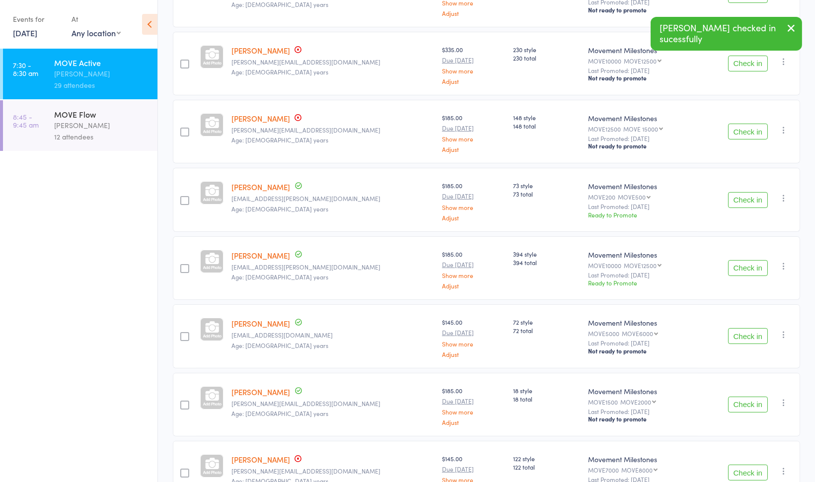
scroll to position [420, 0]
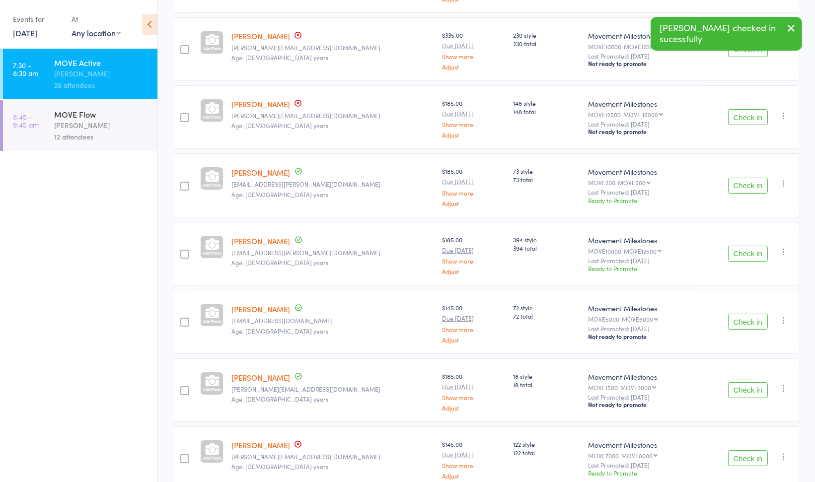
click at [743, 251] on button "Check in" at bounding box center [748, 254] width 40 height 16
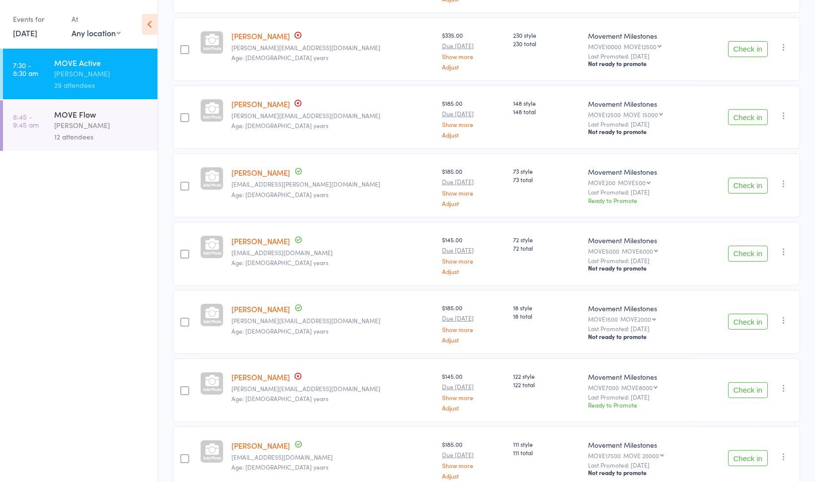
click at [738, 391] on button "Check in" at bounding box center [748, 391] width 40 height 16
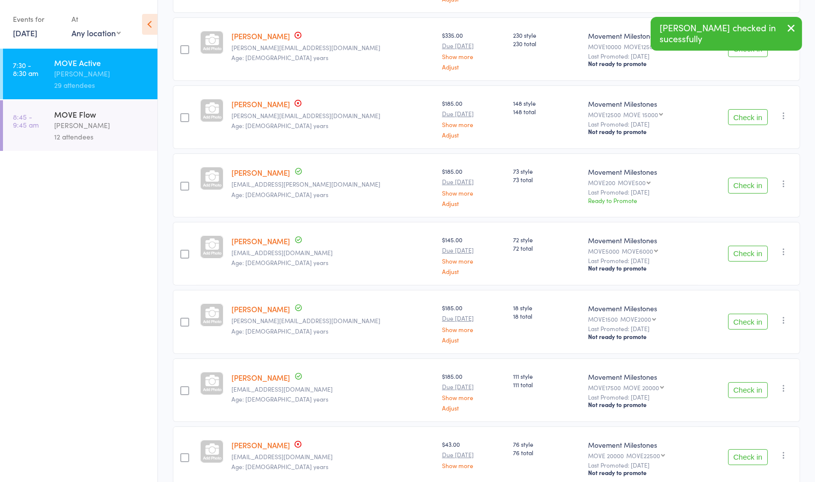
click at [748, 389] on button "Check in" at bounding box center [748, 391] width 40 height 16
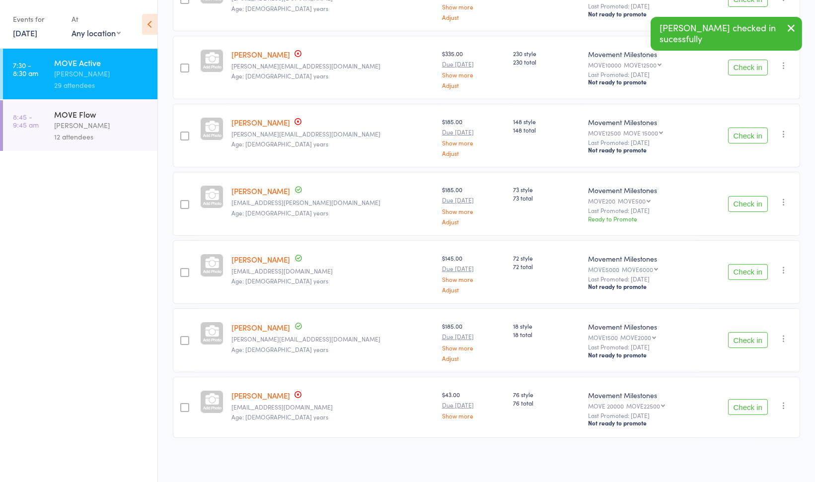
scroll to position [398, 0]
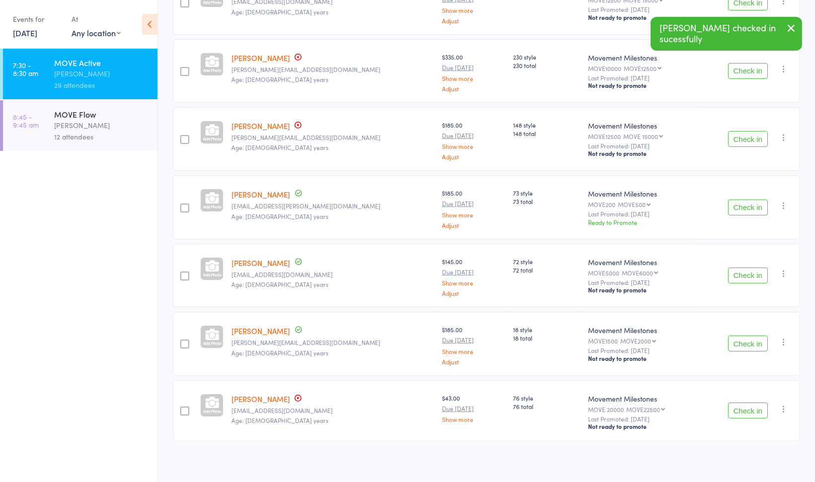
click at [744, 409] on button "Check in" at bounding box center [748, 411] width 40 height 16
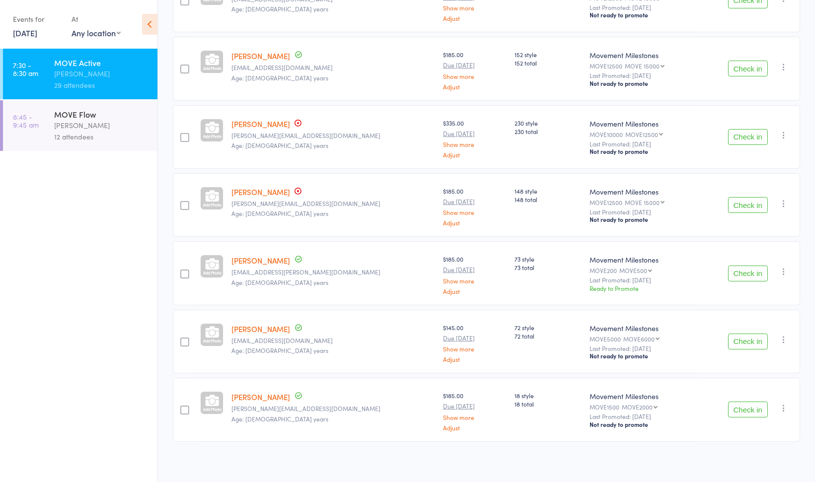
scroll to position [0, 0]
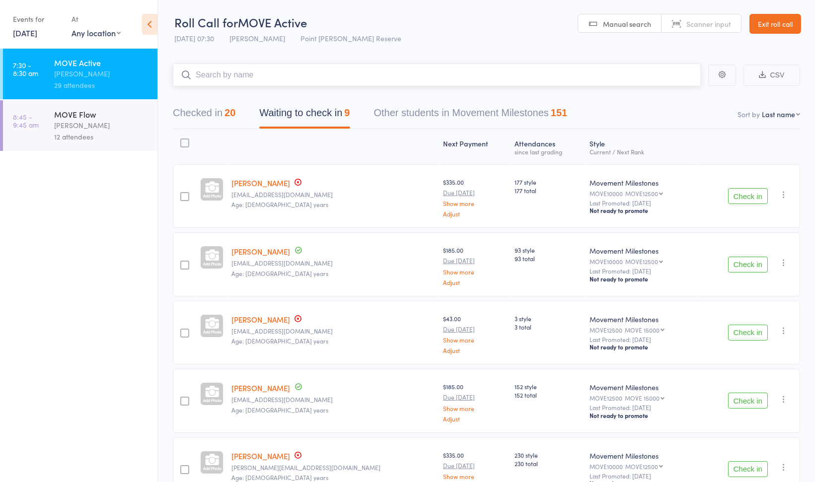
click at [443, 73] on input "search" at bounding box center [437, 75] width 528 height 23
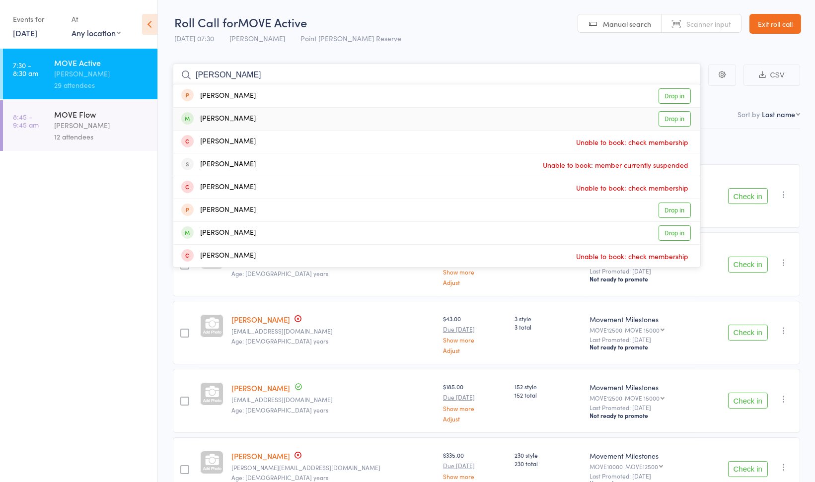
type input "nicola"
click at [382, 116] on div "Nicola Senior Drop in" at bounding box center [436, 119] width 527 height 22
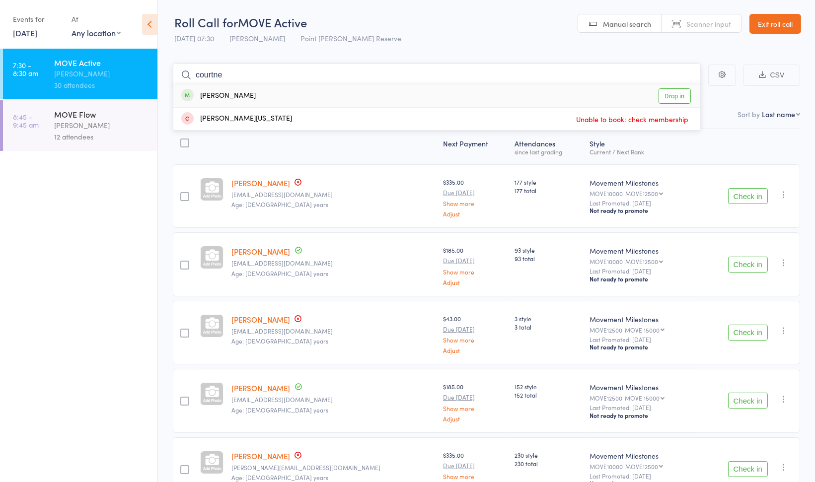
type input "courtne"
click at [374, 101] on div "Courtney Snook Drop in" at bounding box center [436, 95] width 527 height 23
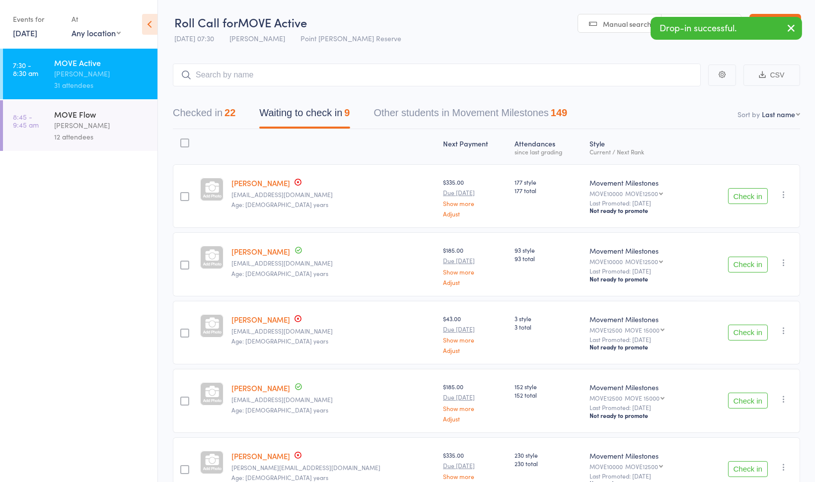
click at [791, 24] on icon "button" at bounding box center [792, 28] width 12 height 12
click at [791, 24] on link "Exit roll call" at bounding box center [776, 24] width 52 height 20
